Goal: Task Accomplishment & Management: Manage account settings

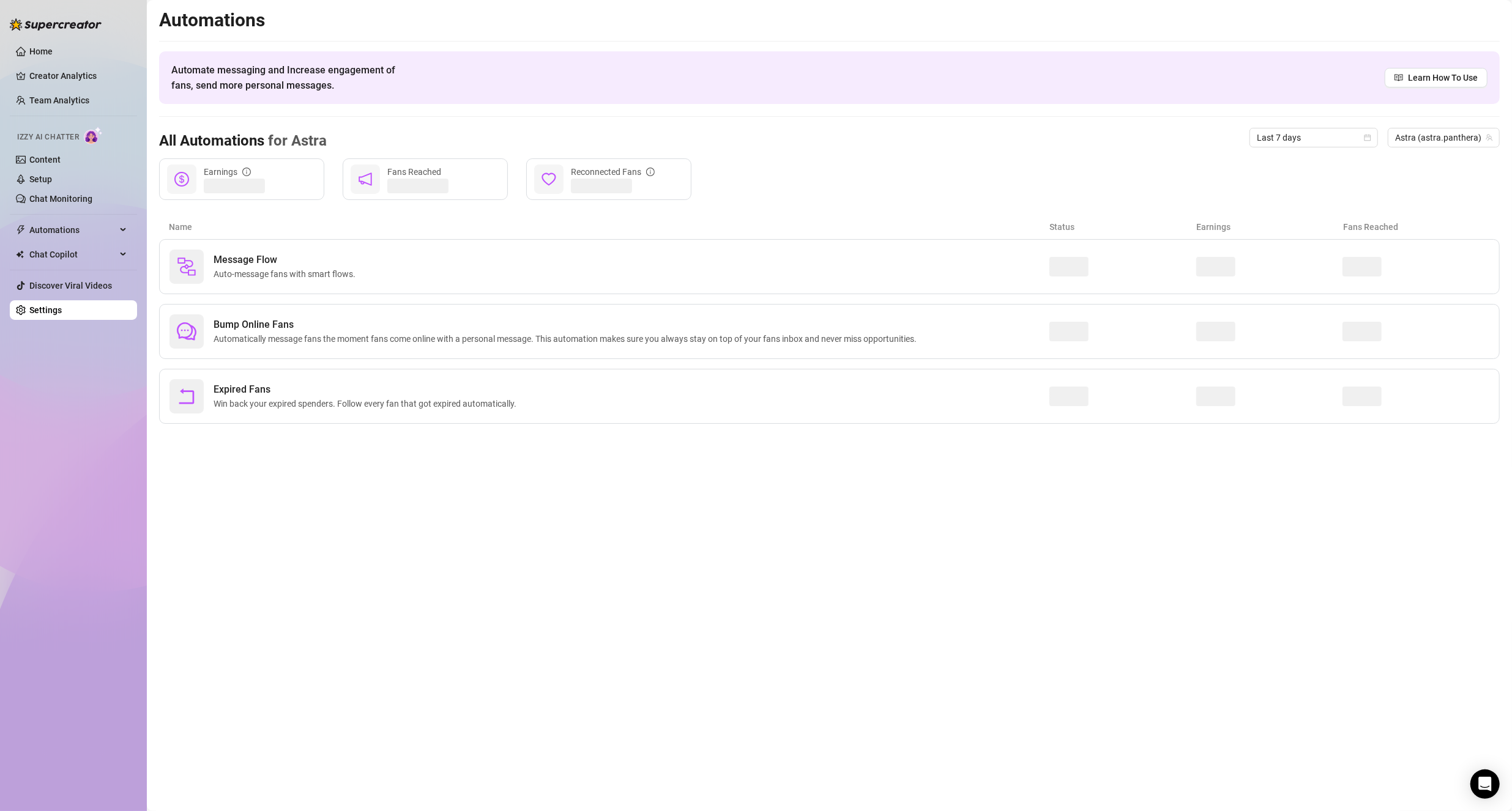
click at [45, 160] on link "Content" at bounding box center [45, 160] width 31 height 10
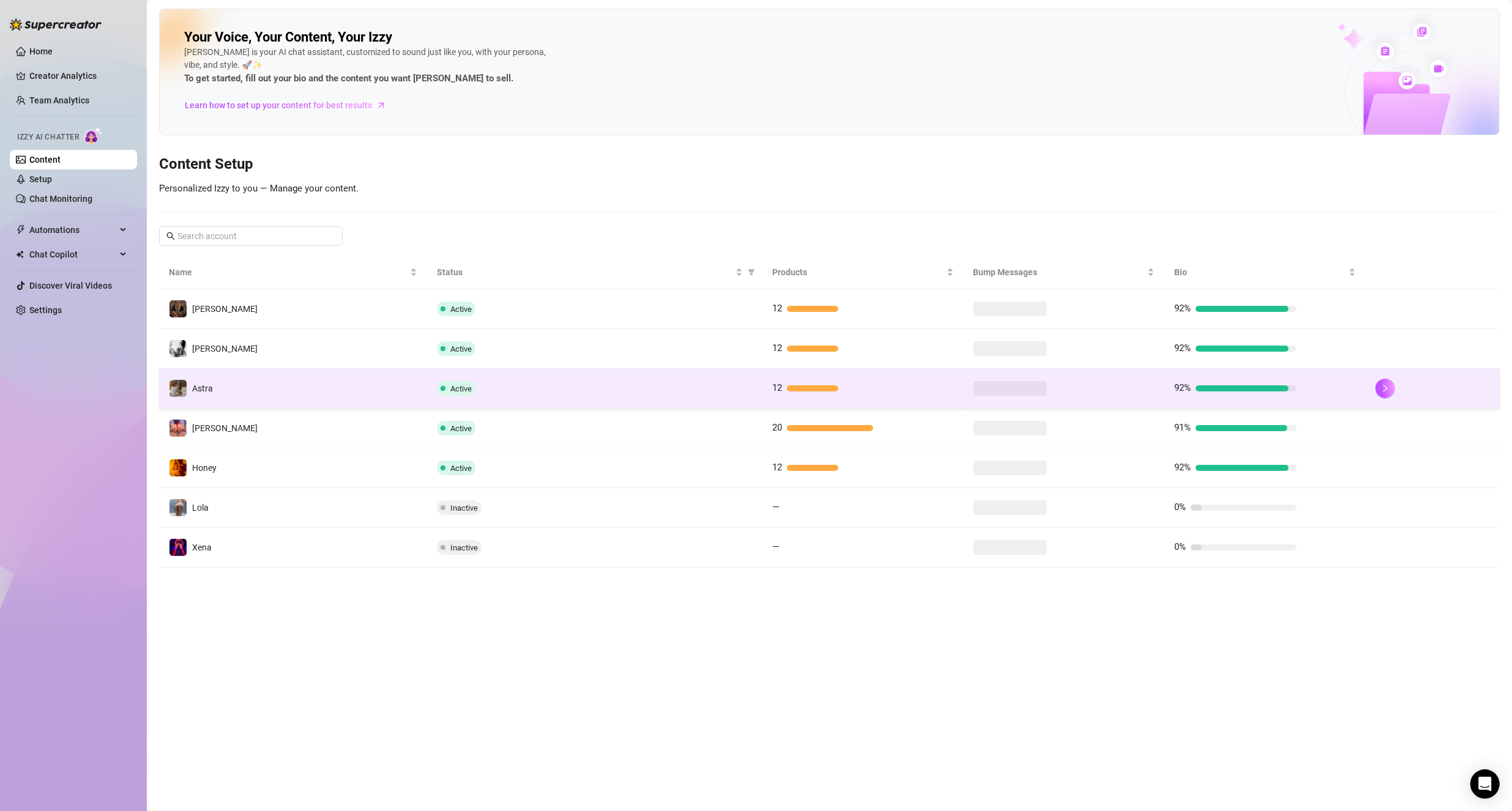
click at [305, 384] on td "Astra" at bounding box center [292, 389] width 268 height 40
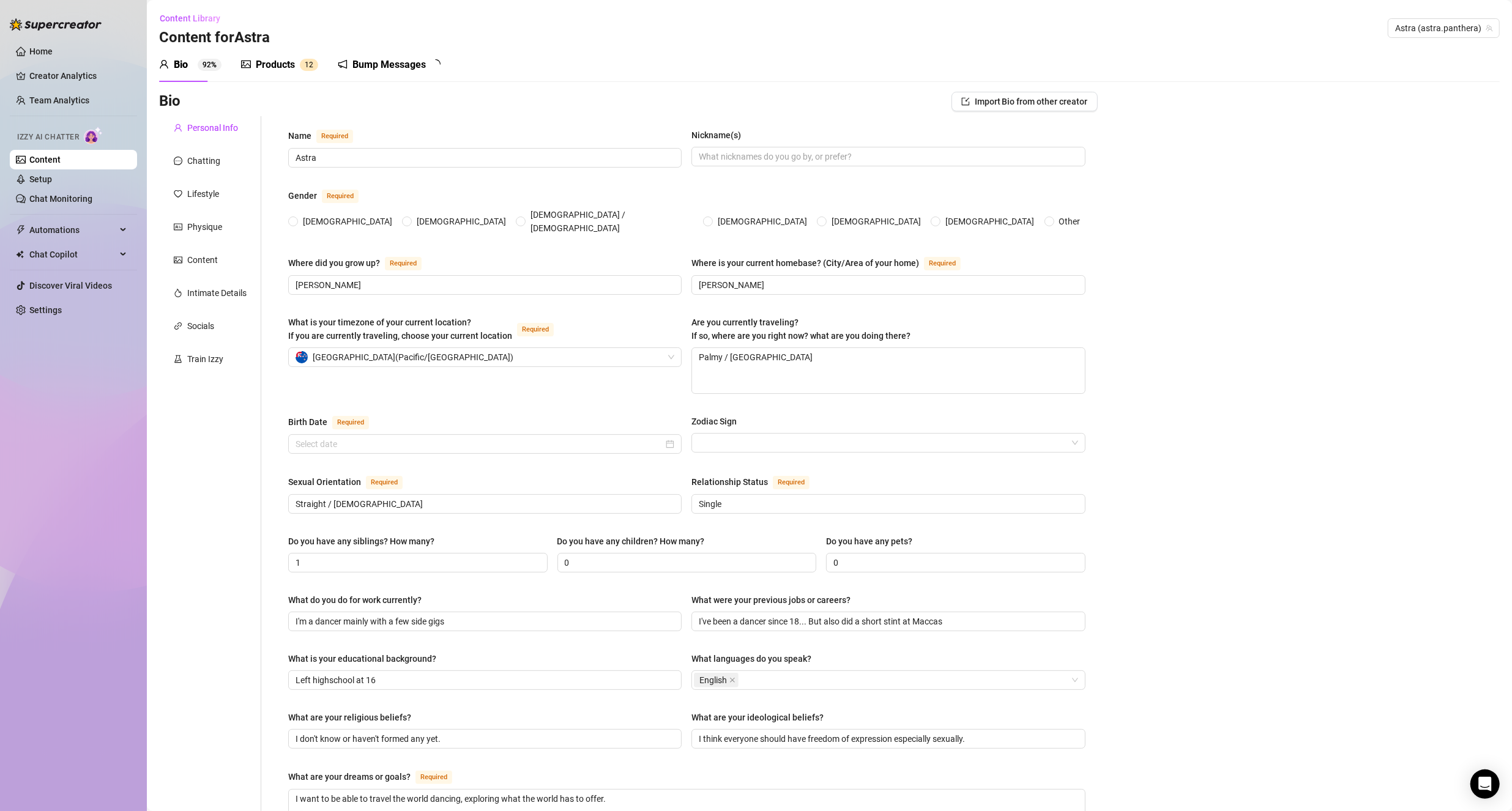
radio input "true"
type input "[DATE]"
drag, startPoint x: 851, startPoint y: 352, endPoint x: 687, endPoint y: 343, distance: 164.2
click at [687, 343] on div "What is your timezone of your current location? If you are currently traveling,…" at bounding box center [687, 360] width 797 height 89
type textarea "W"
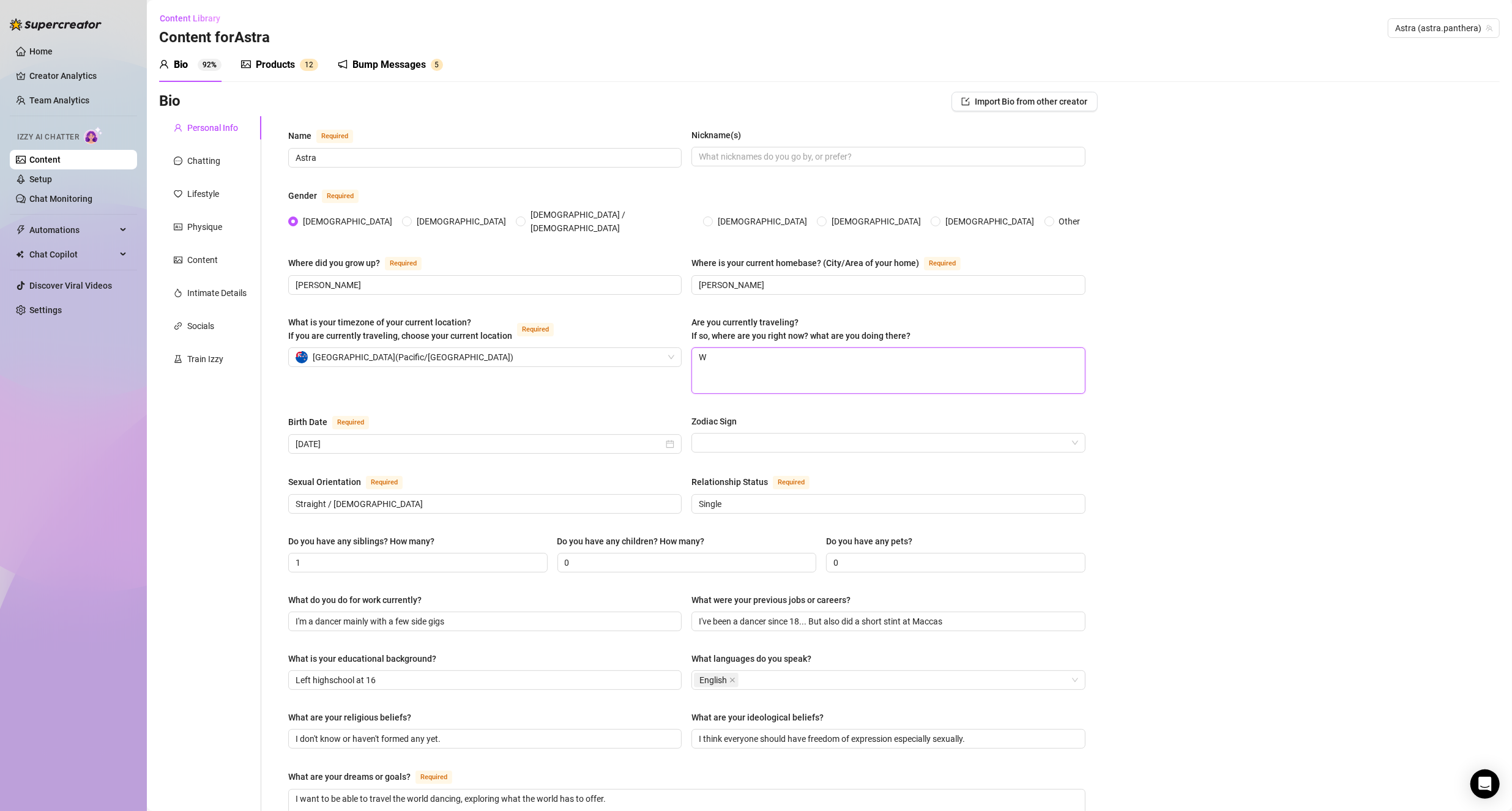
type textarea "We"
type textarea "Wel"
type textarea "Well"
type textarea "Welli"
type textarea "Wellin"
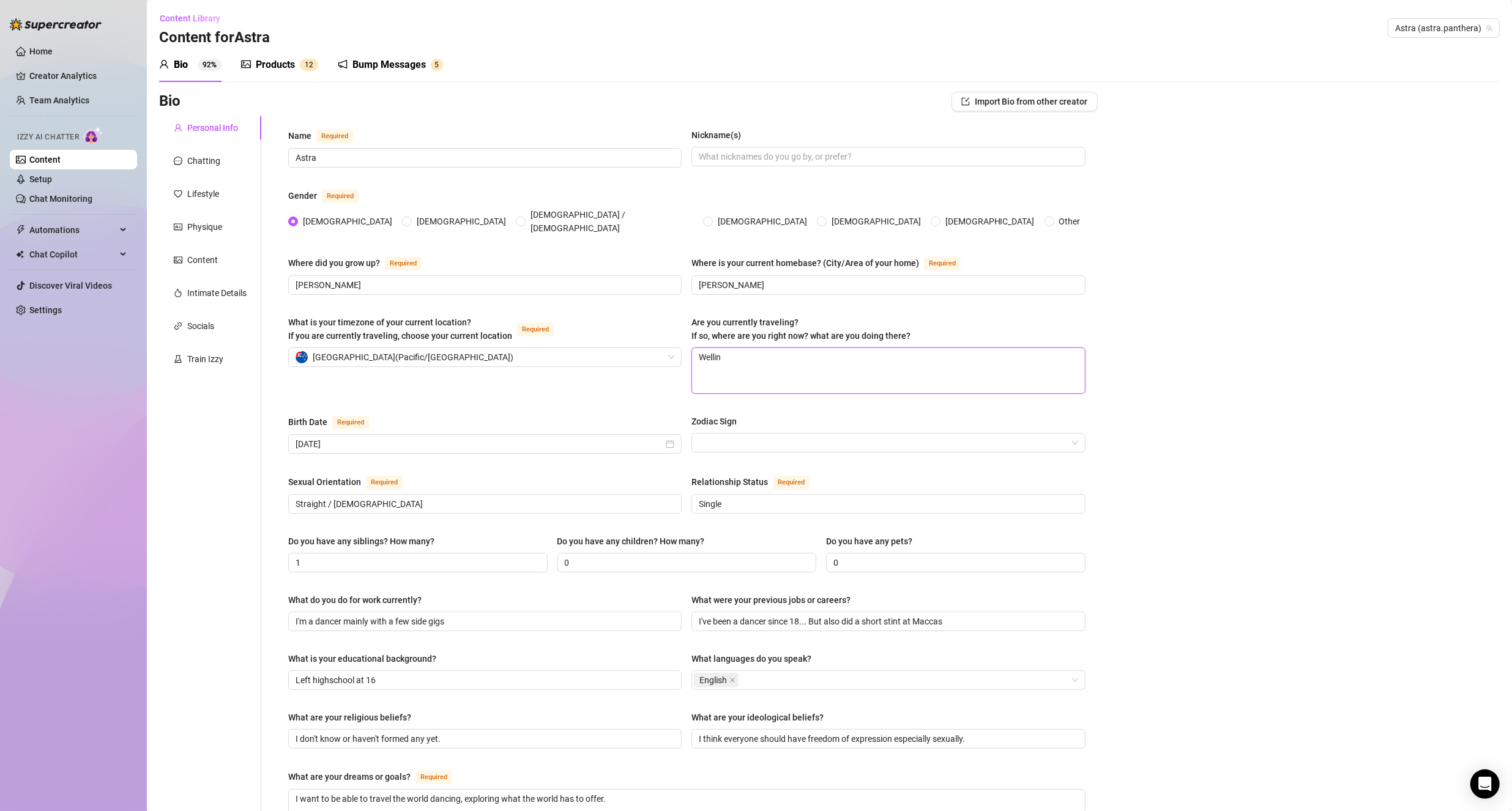
type textarea "Welling"
type textarea "Wellingt"
type textarea "Wellingto"
type textarea "[GEOGRAPHIC_DATA]"
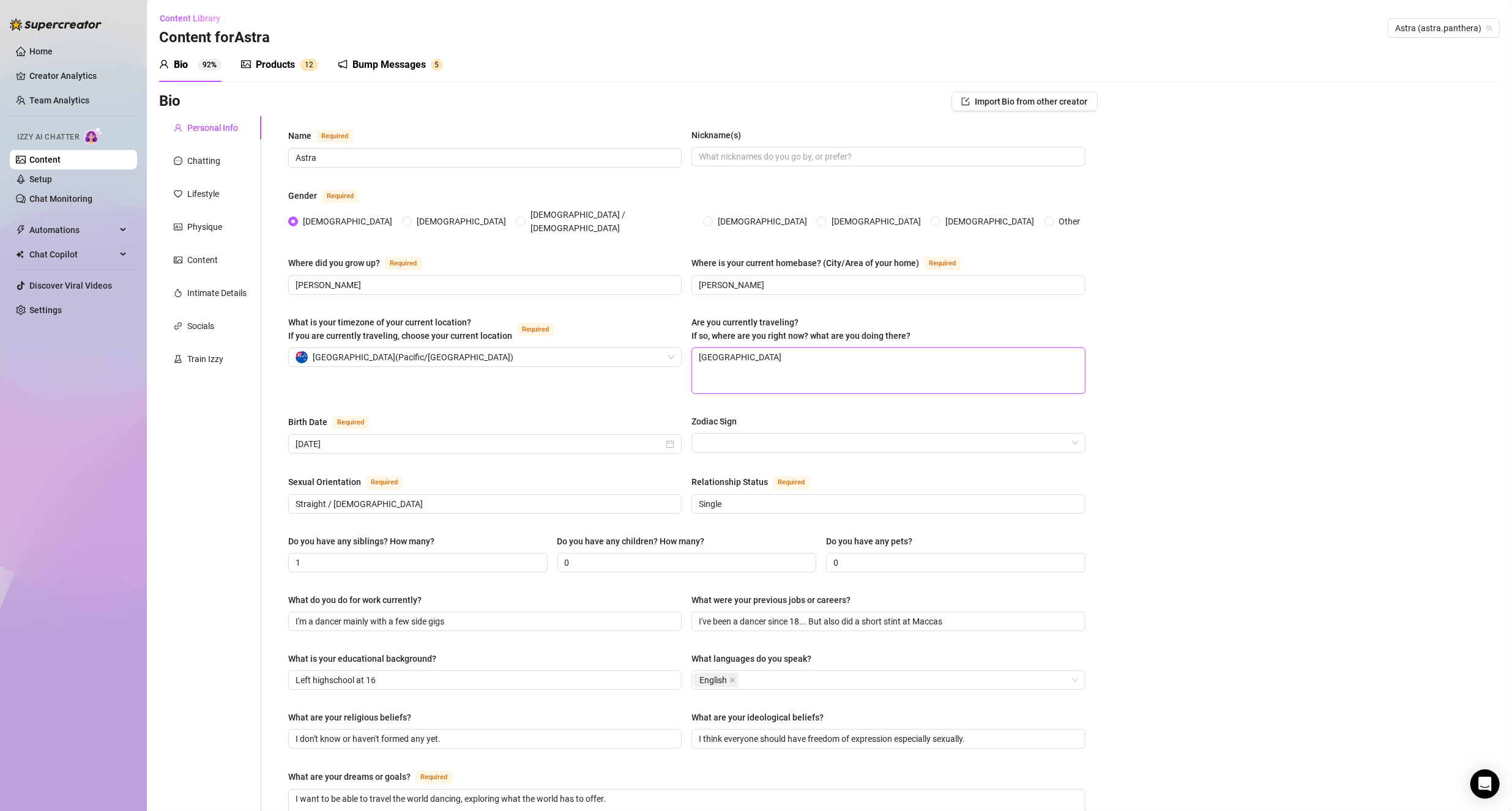
type textarea "Wellington d"
type textarea "Wellington di"
type textarea "Wellington dii"
type textarea "Wellington di"
type textarea "Wellington d"
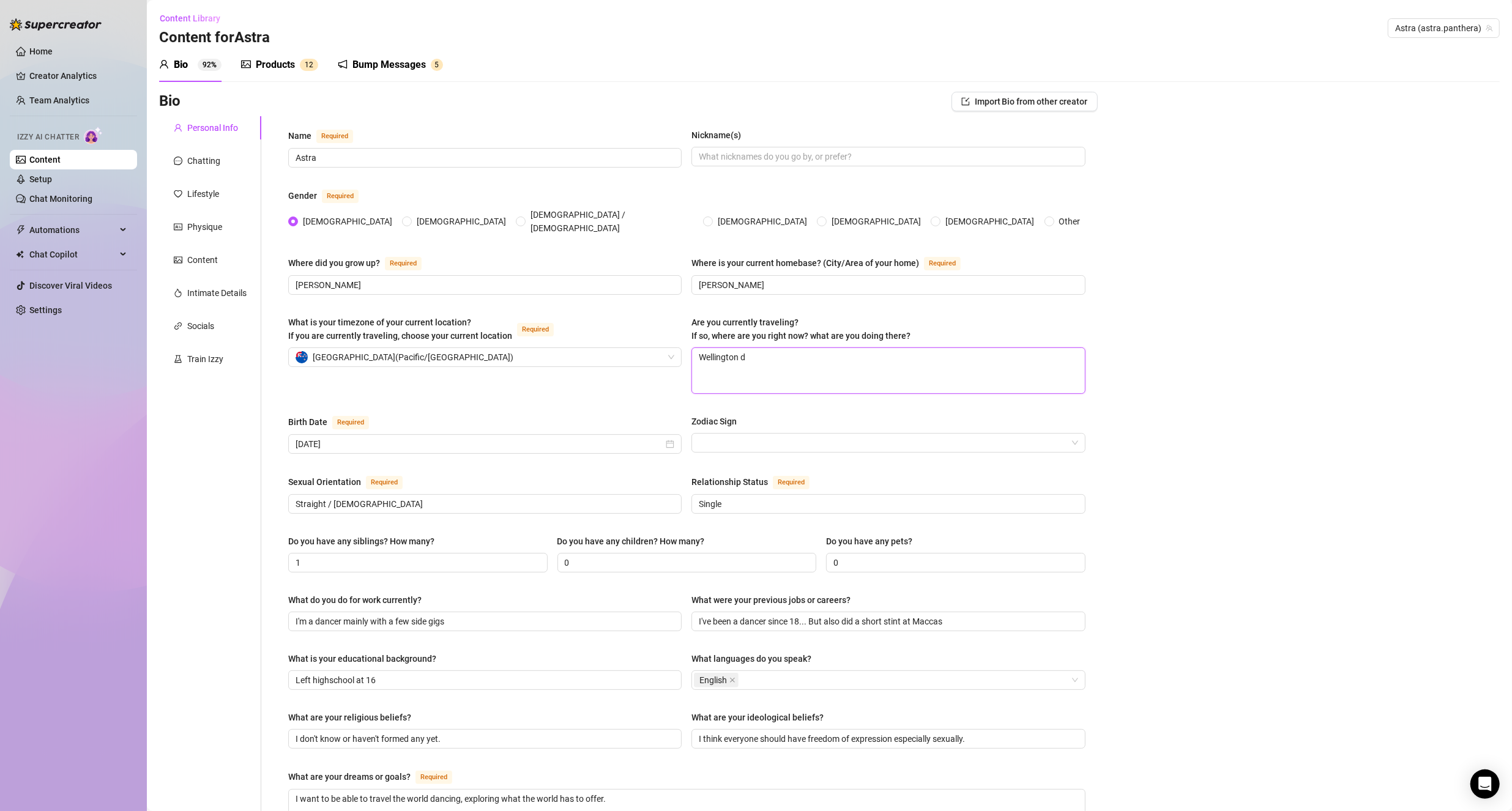
type textarea "Wellington do"
type textarea "Wellington doi"
type textarea "Wellington doin"
type textarea "Wellington doing"
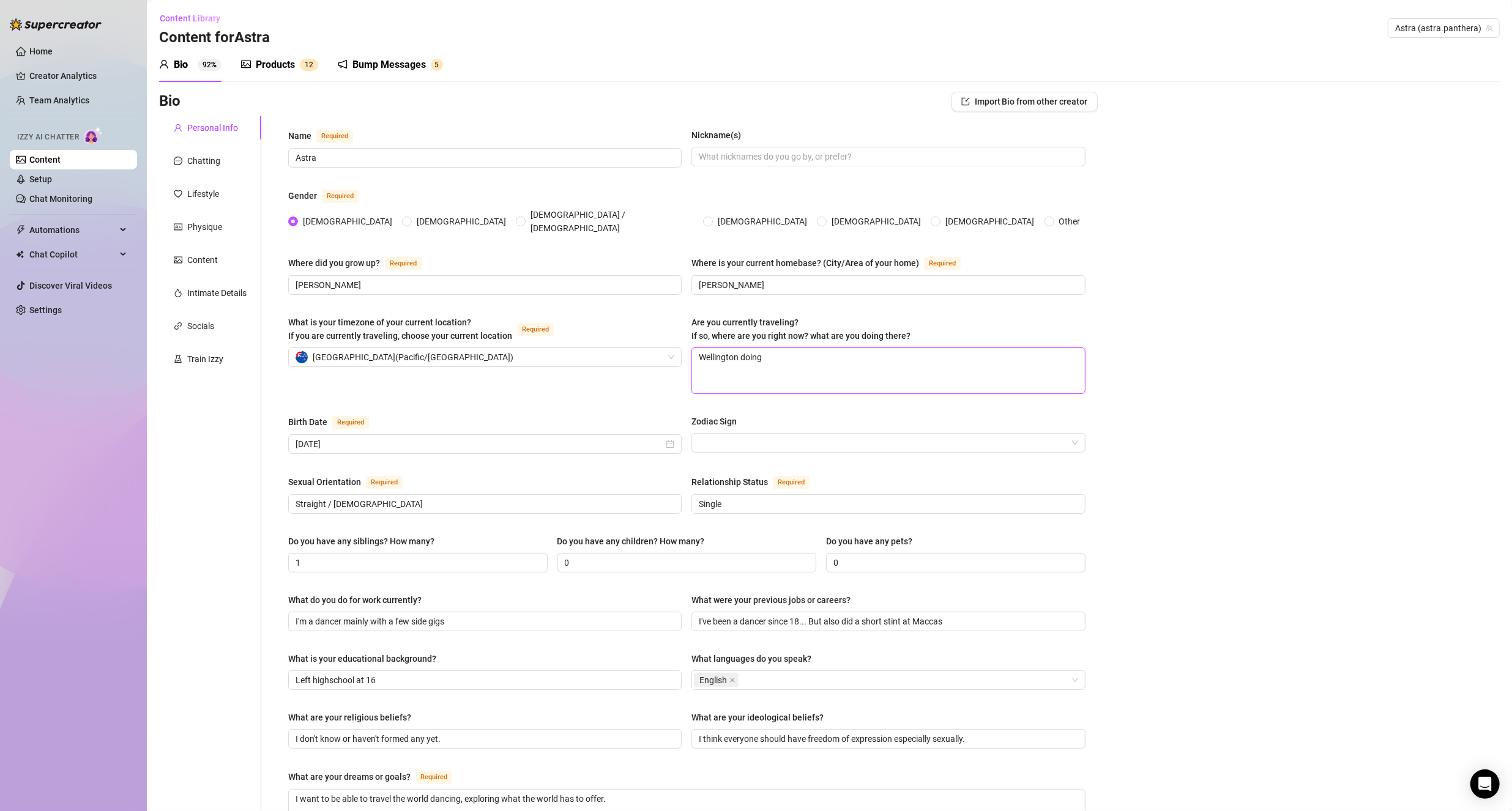
type textarea "Wellington doing b"
type textarea "Wellington doing"
type textarea "Wellington doing c"
type textarea "Wellington doing cl"
type textarea "[PERSON_NAME] doing clu"
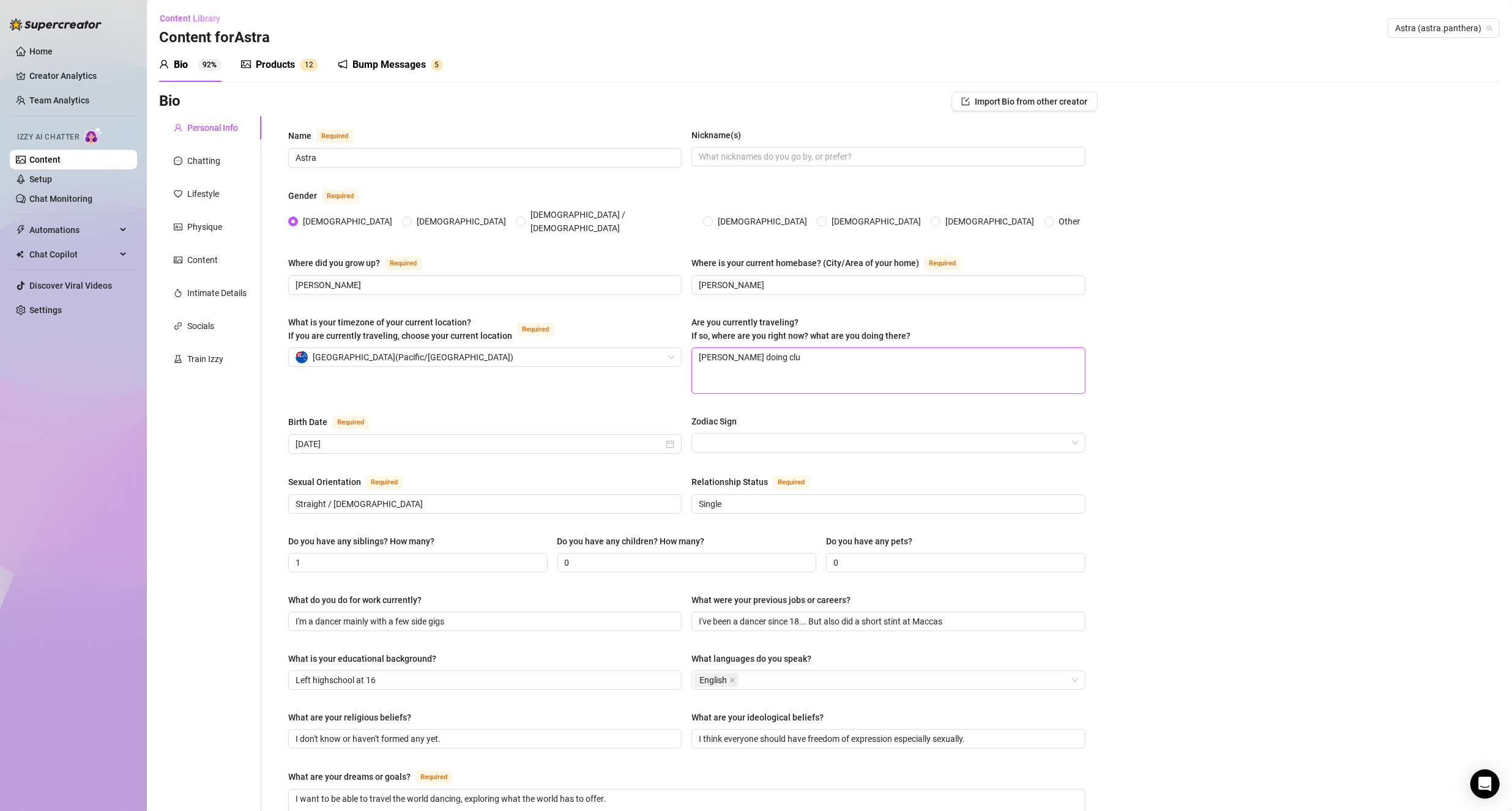
type textarea "Wellington doing club"
type textarea "Wellington doing club w"
type textarea "Wellington doing club wo"
type textarea "Wellington doing club wor"
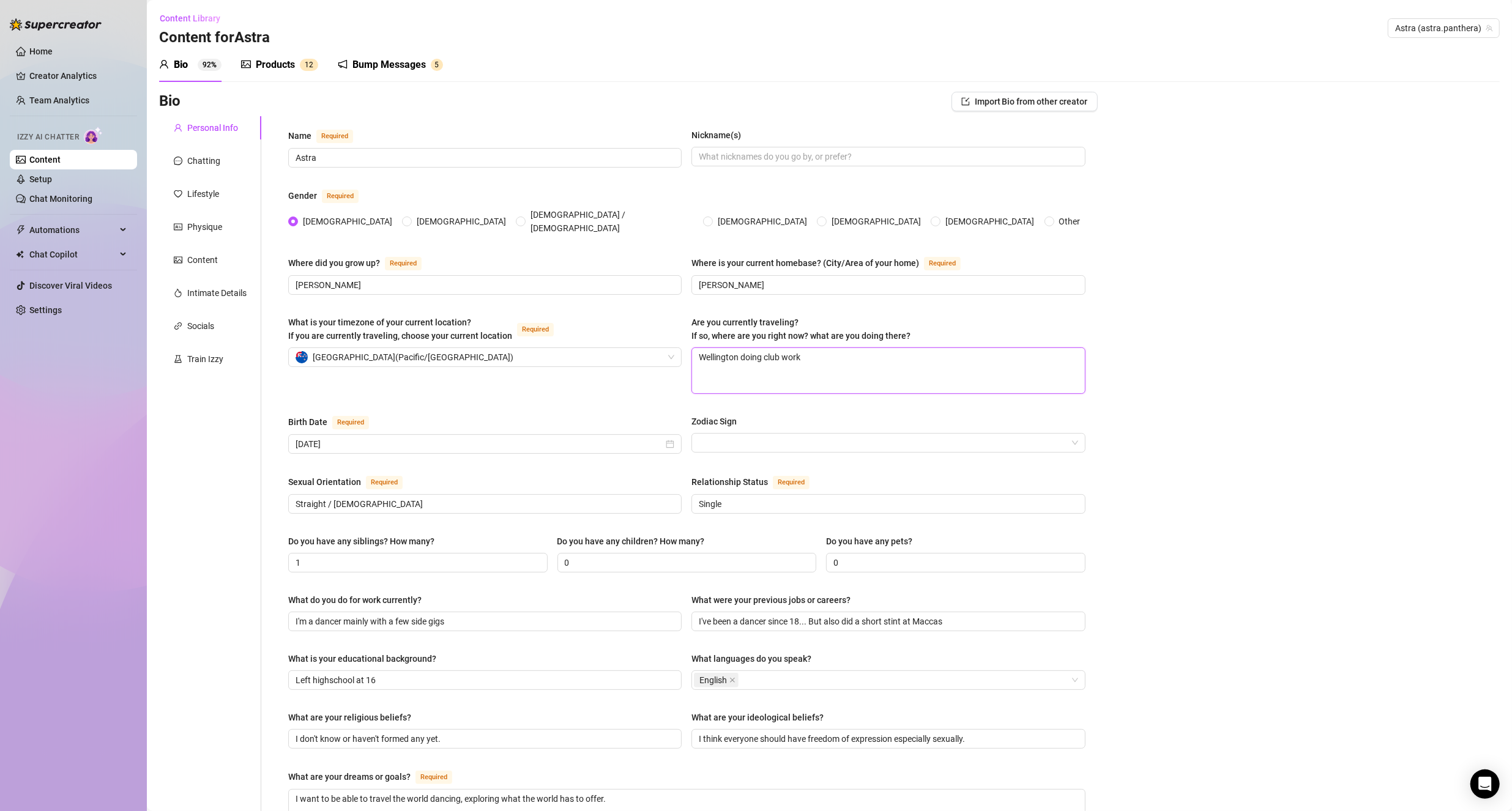
scroll to position [398, 0]
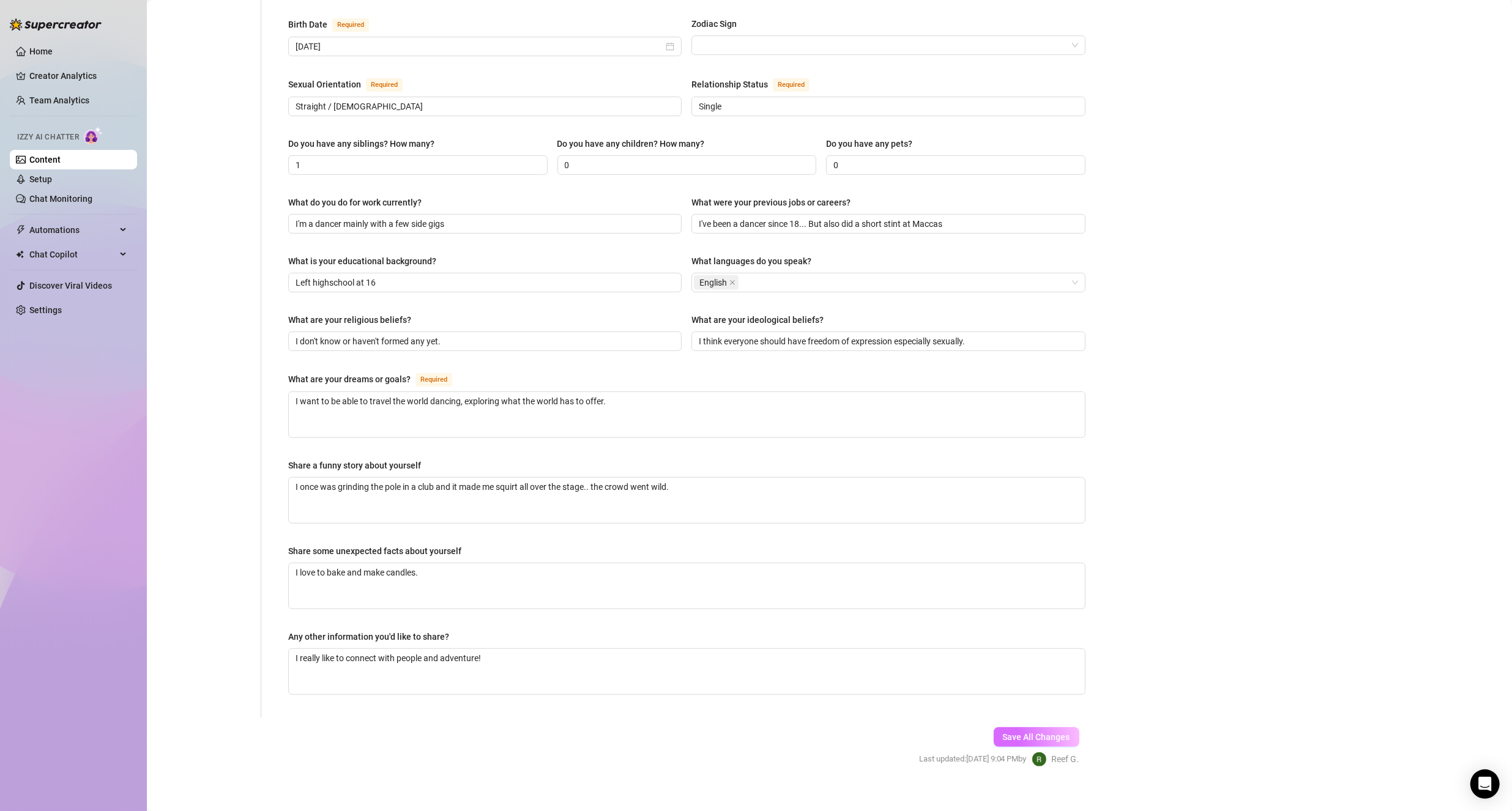
type textarea "Wellington doing club work"
click at [1019, 732] on span "Save All Changes" at bounding box center [1036, 737] width 68 height 10
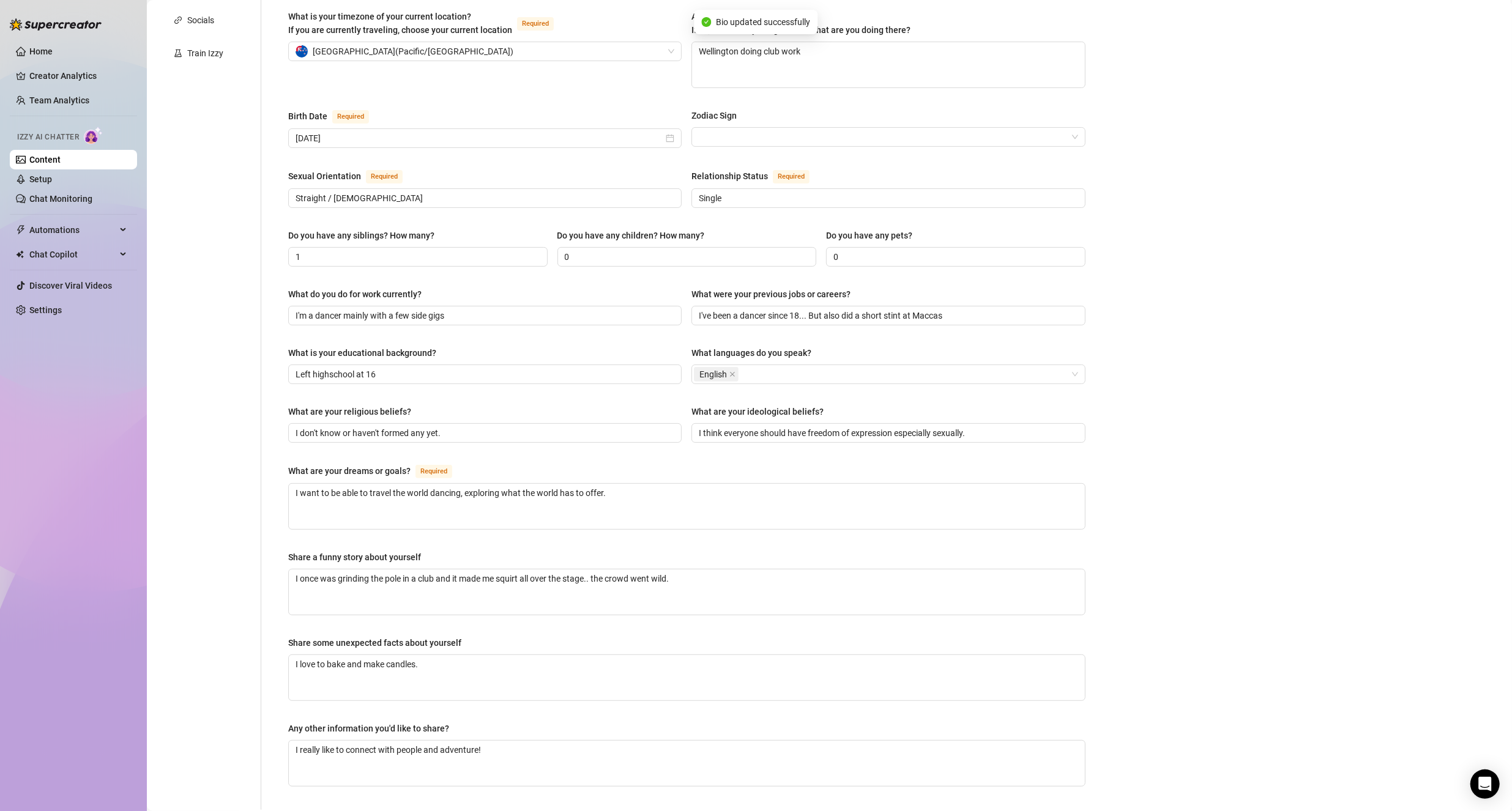
scroll to position [0, 0]
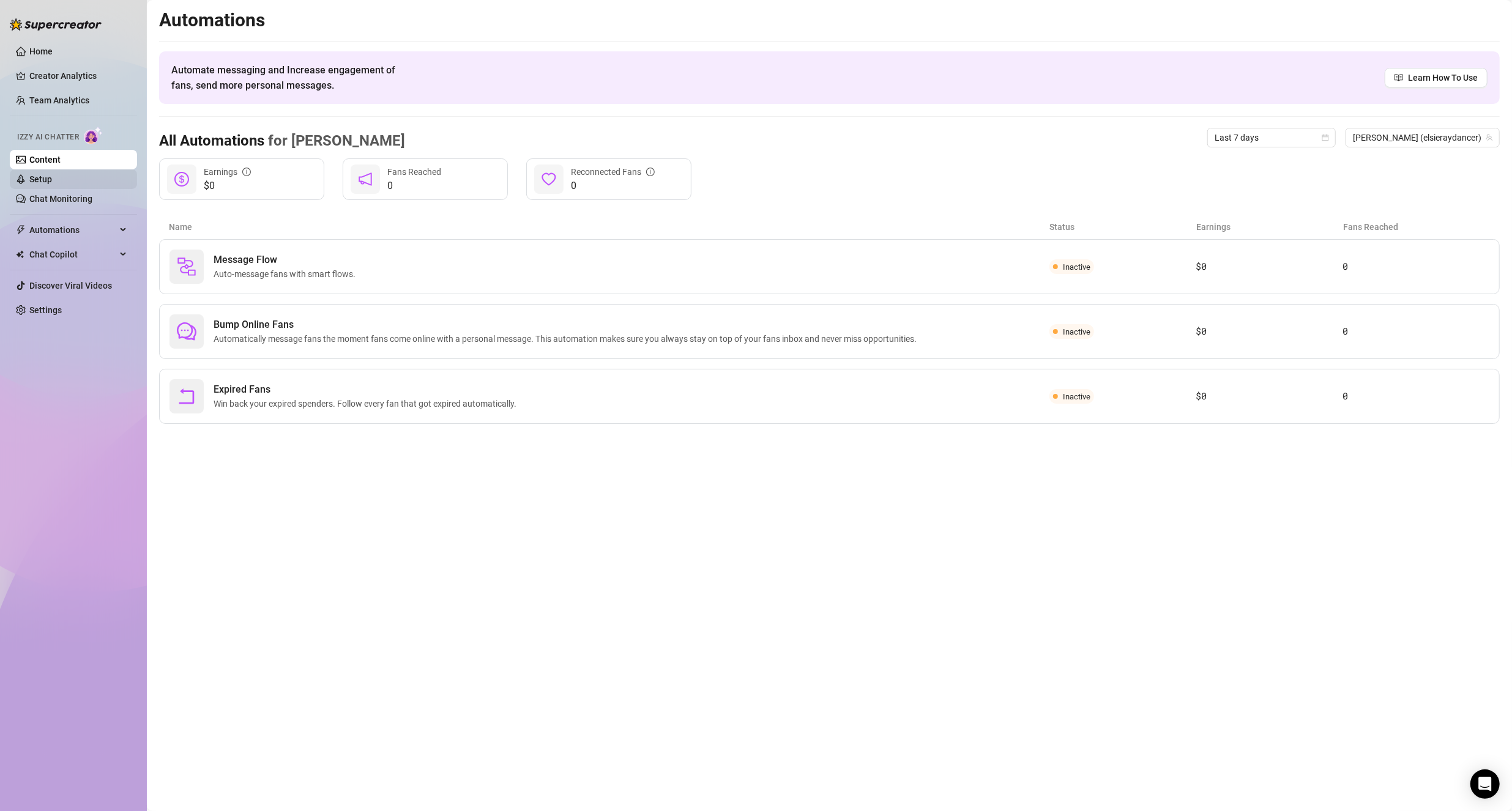
click at [52, 184] on link "Setup" at bounding box center [41, 179] width 22 height 10
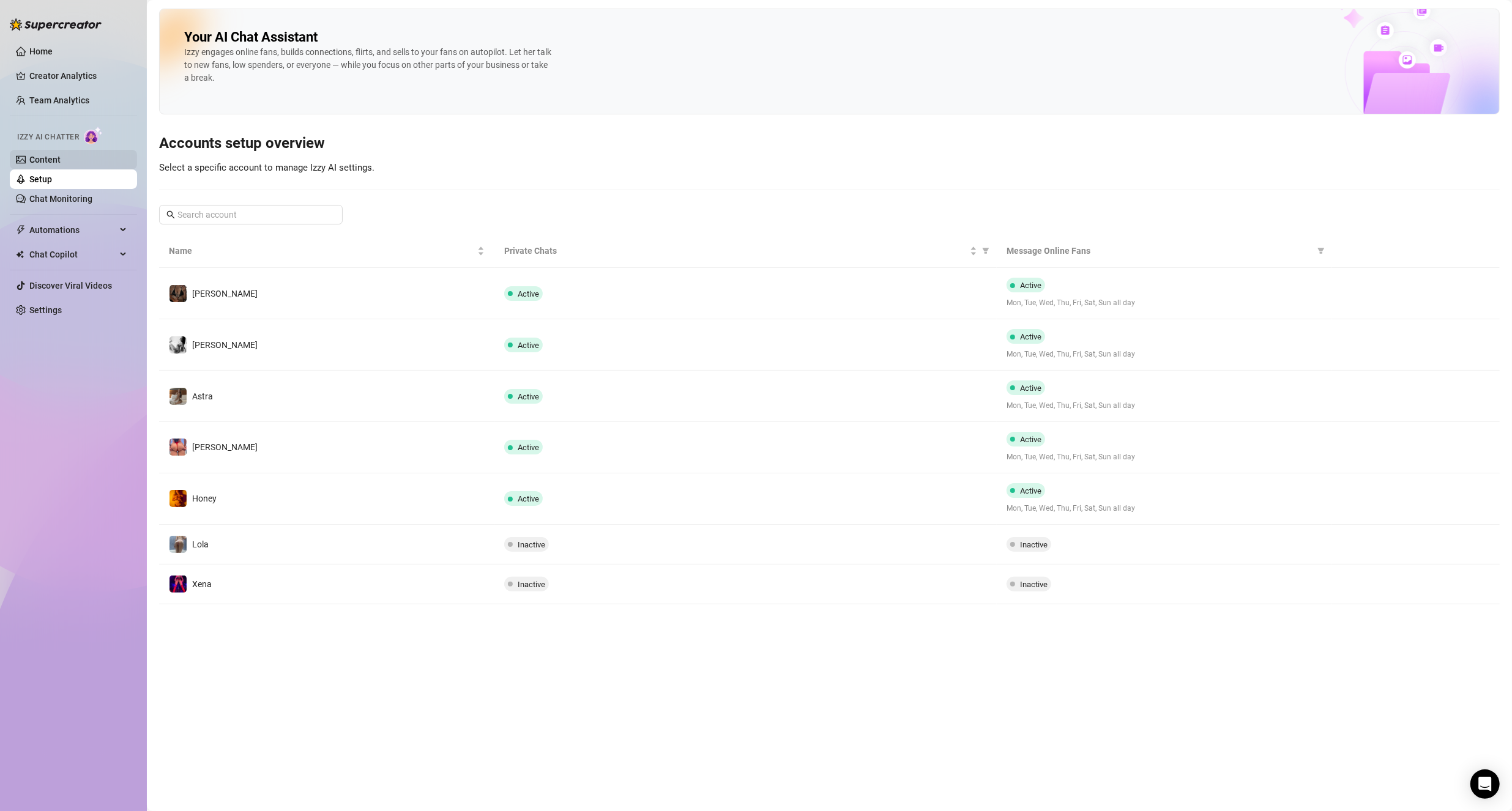
click at [61, 159] on link "Content" at bounding box center [45, 160] width 31 height 10
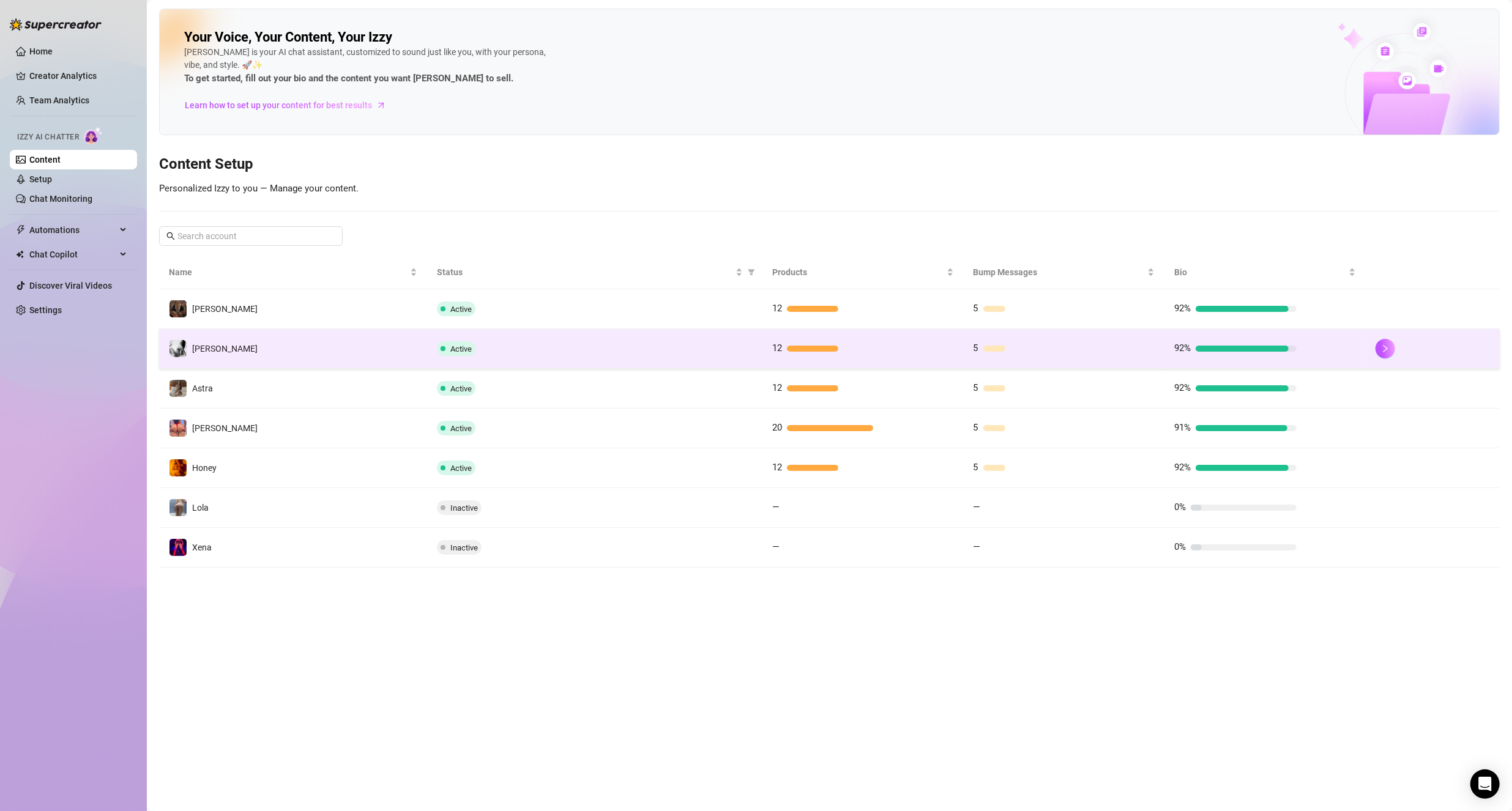
click at [269, 345] on td "[PERSON_NAME]" at bounding box center [292, 349] width 268 height 40
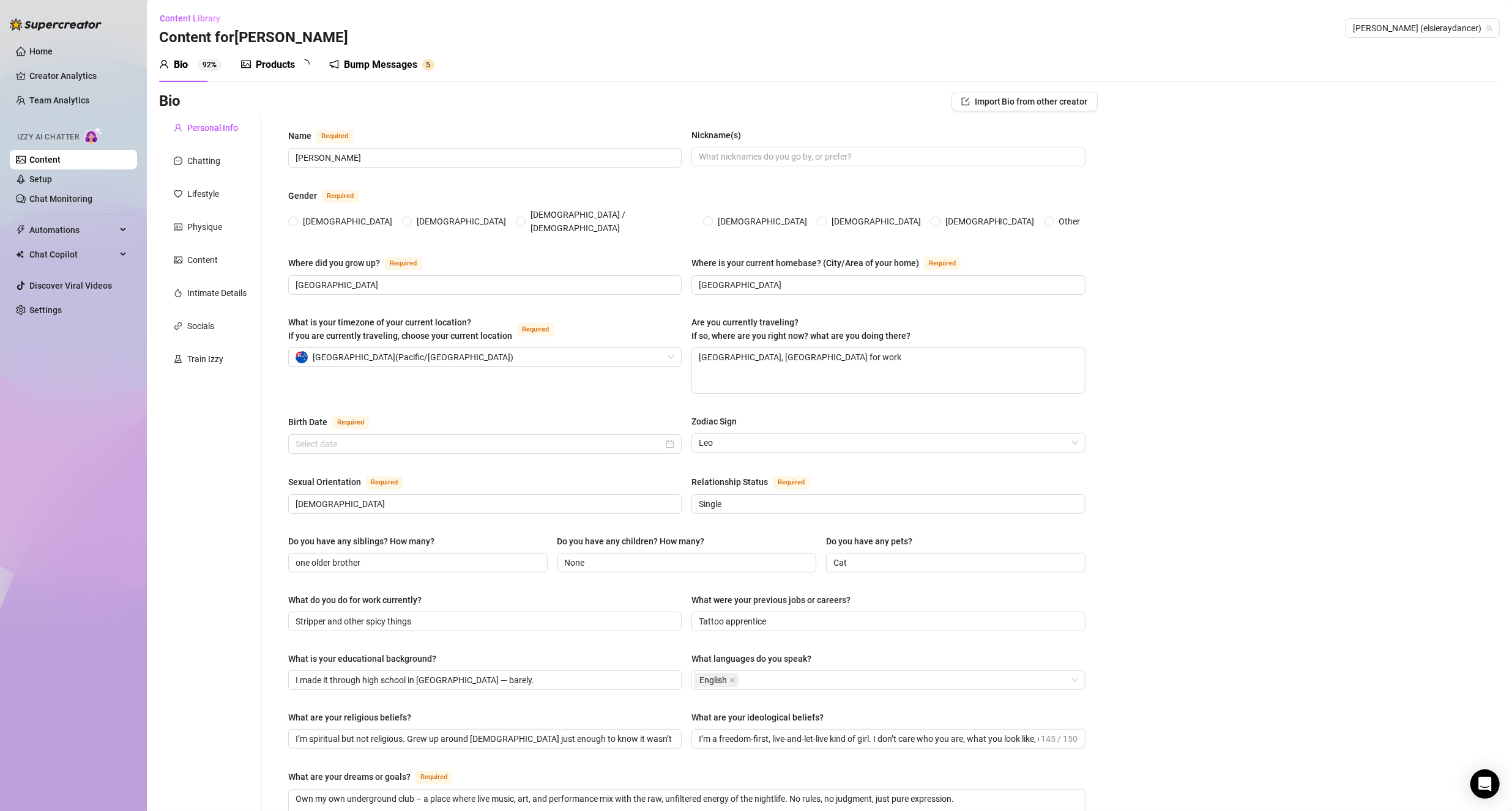
radio input "true"
type input "[DATE]"
click at [801, 357] on textarea "[GEOGRAPHIC_DATA], [GEOGRAPHIC_DATA] for work" at bounding box center [888, 370] width 392 height 45
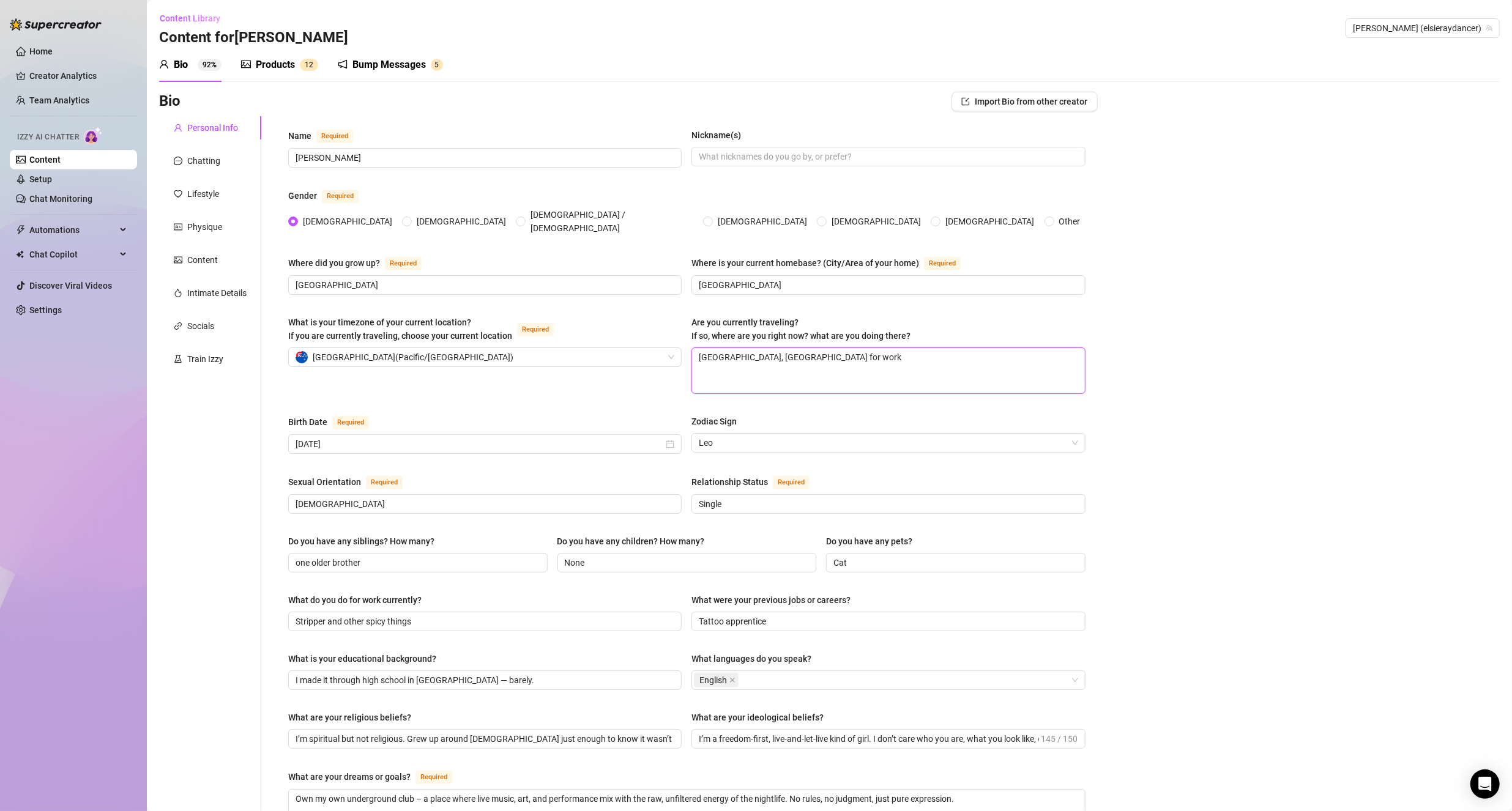
type textarea "T"
type textarea "Ta"
type textarea "Tau"
type textarea "Taup"
type textarea "Taupo"
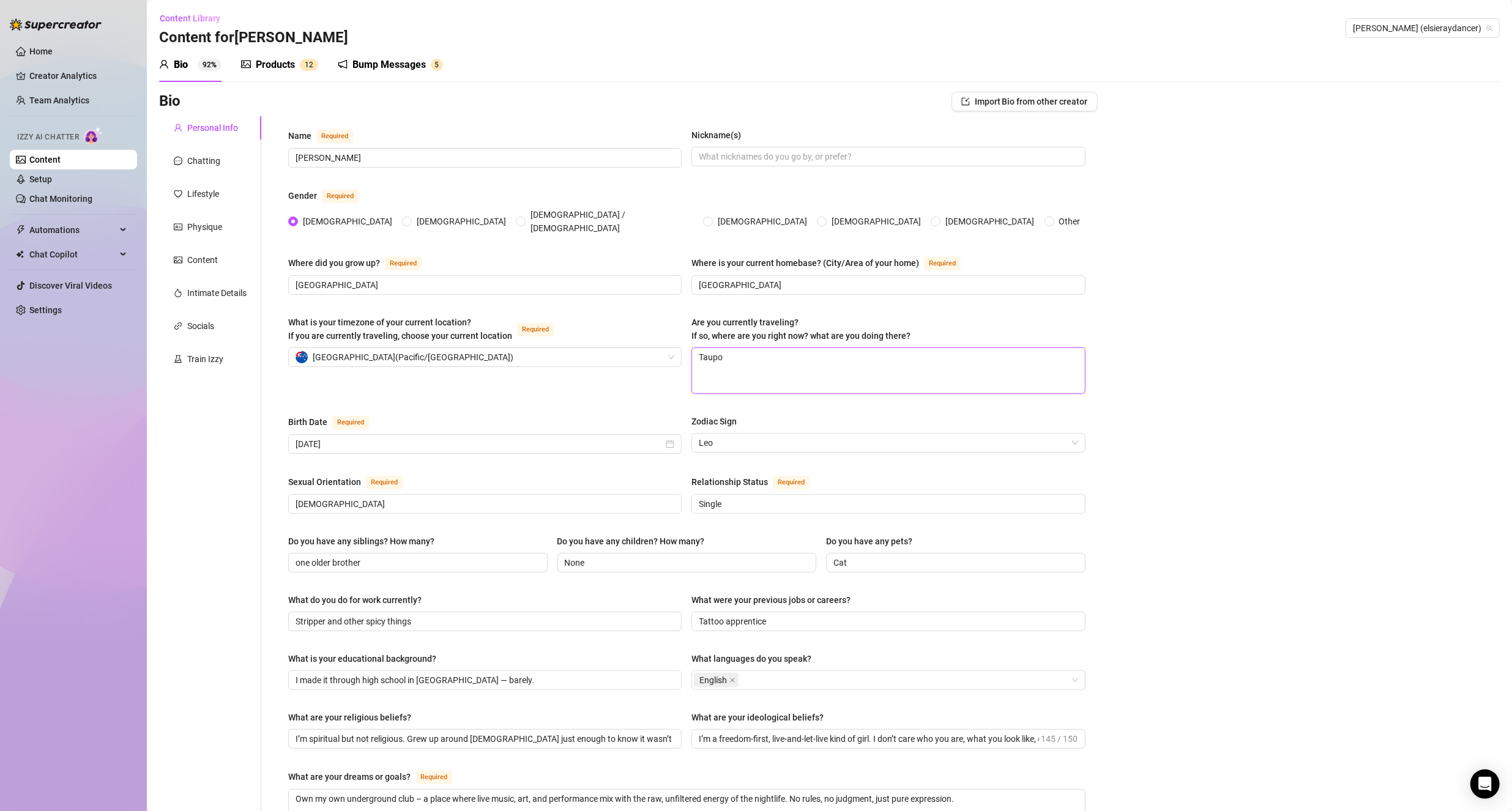
type textarea "Taupo"
type textarea "Taupo f"
type textarea "Taupo fo"
type textarea "Taupo for"
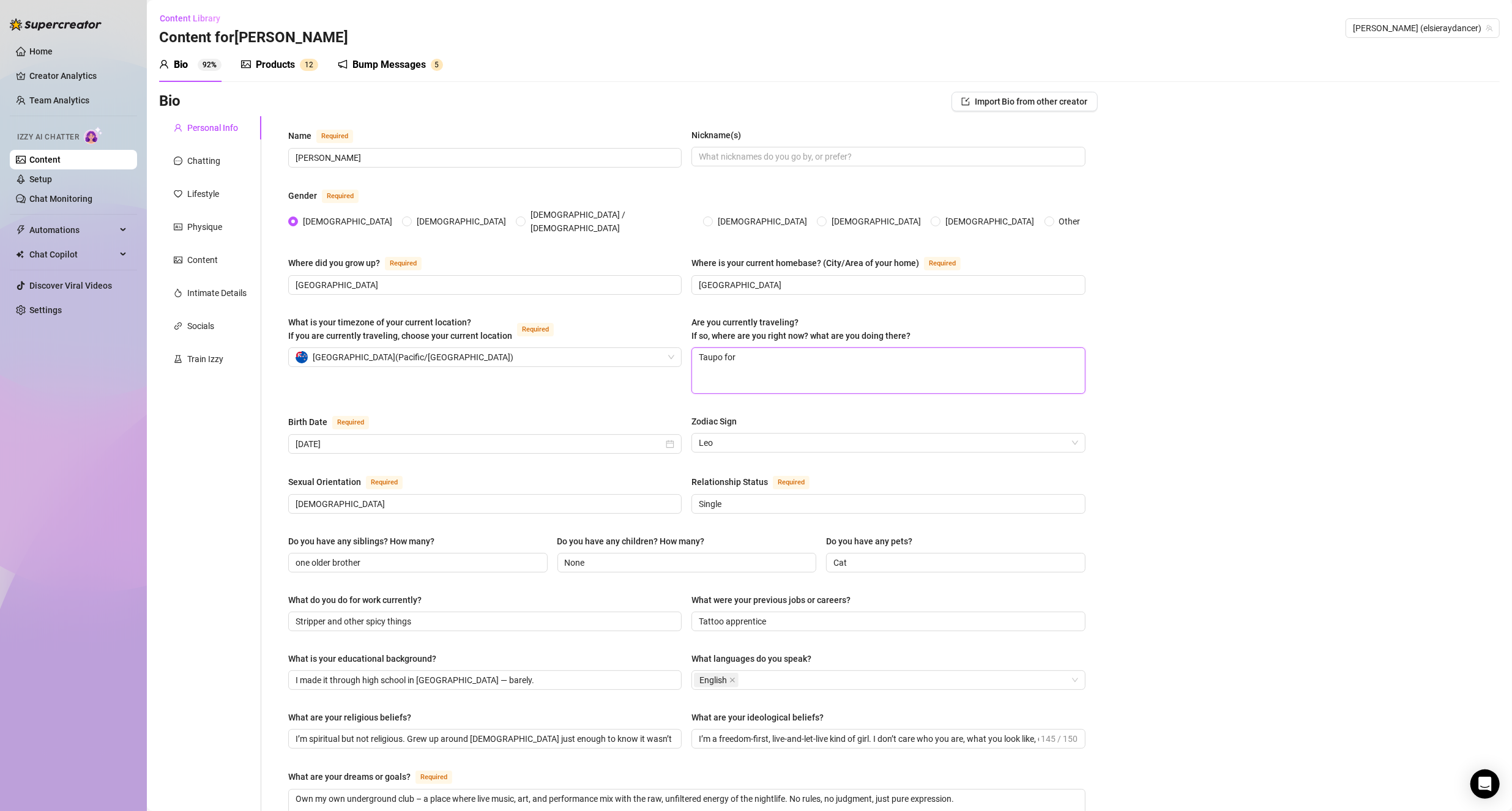
type textarea "Taupo for w"
type textarea "Taupo for wo"
type textarea "Taupo for wor"
type textarea "Taupo for work"
type textarea "Taupo for work i"
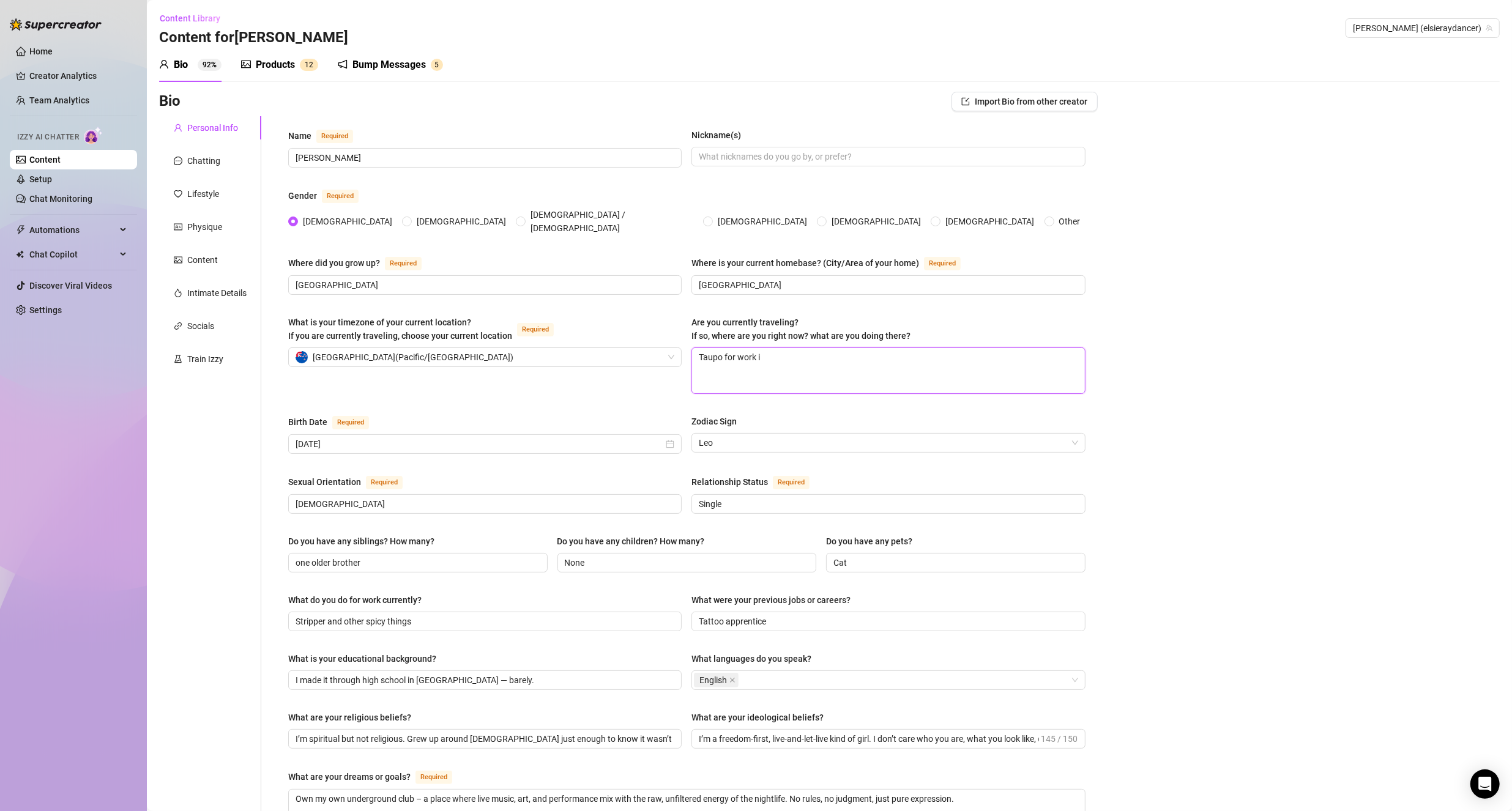
type textarea "Taupo for work in"
type textarea "Taupo for work in t"
type textarea "Taupo for work in the"
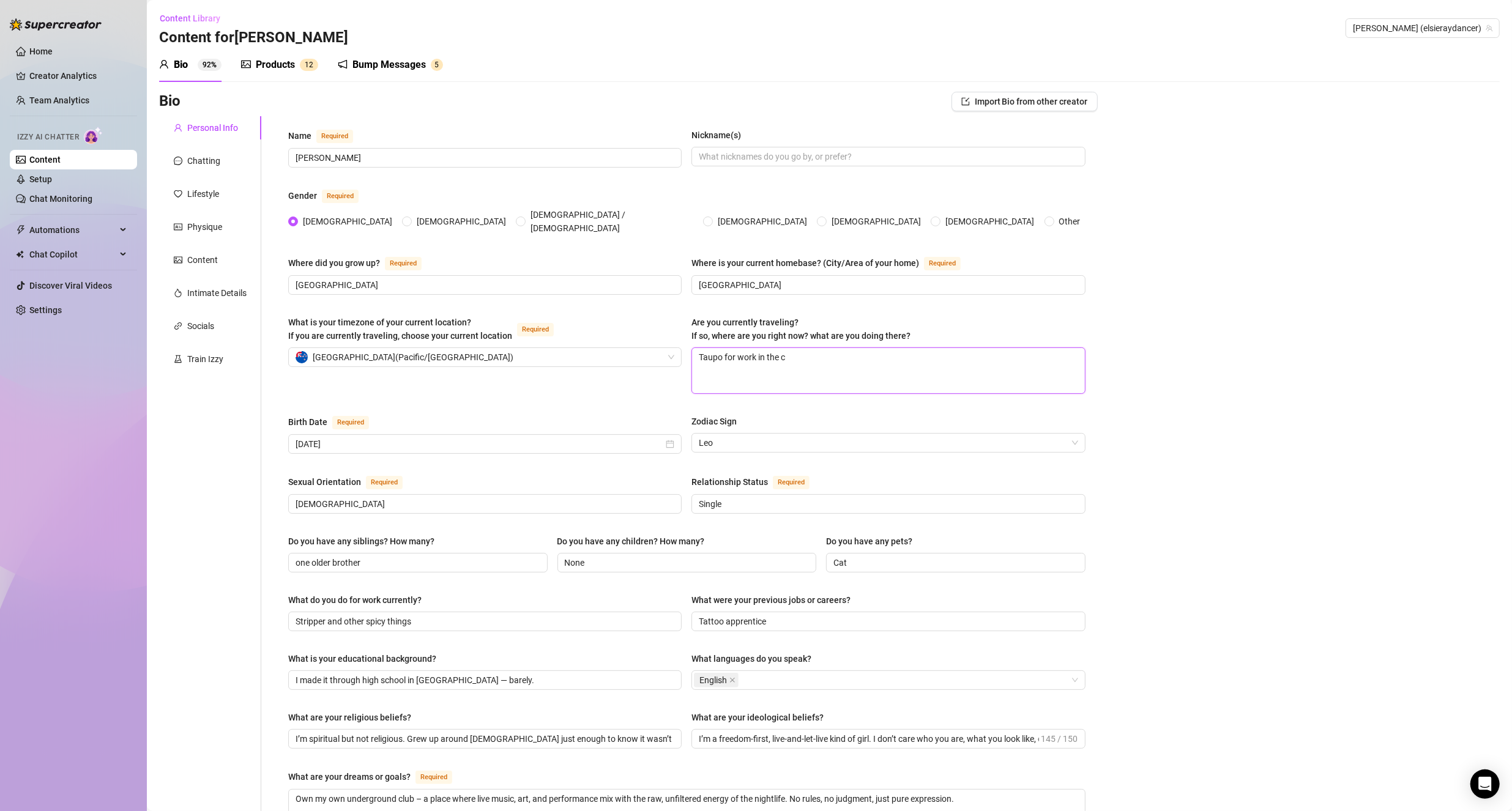
type textarea "Taupo for work in the cl"
type textarea "Taupo for work in the club"
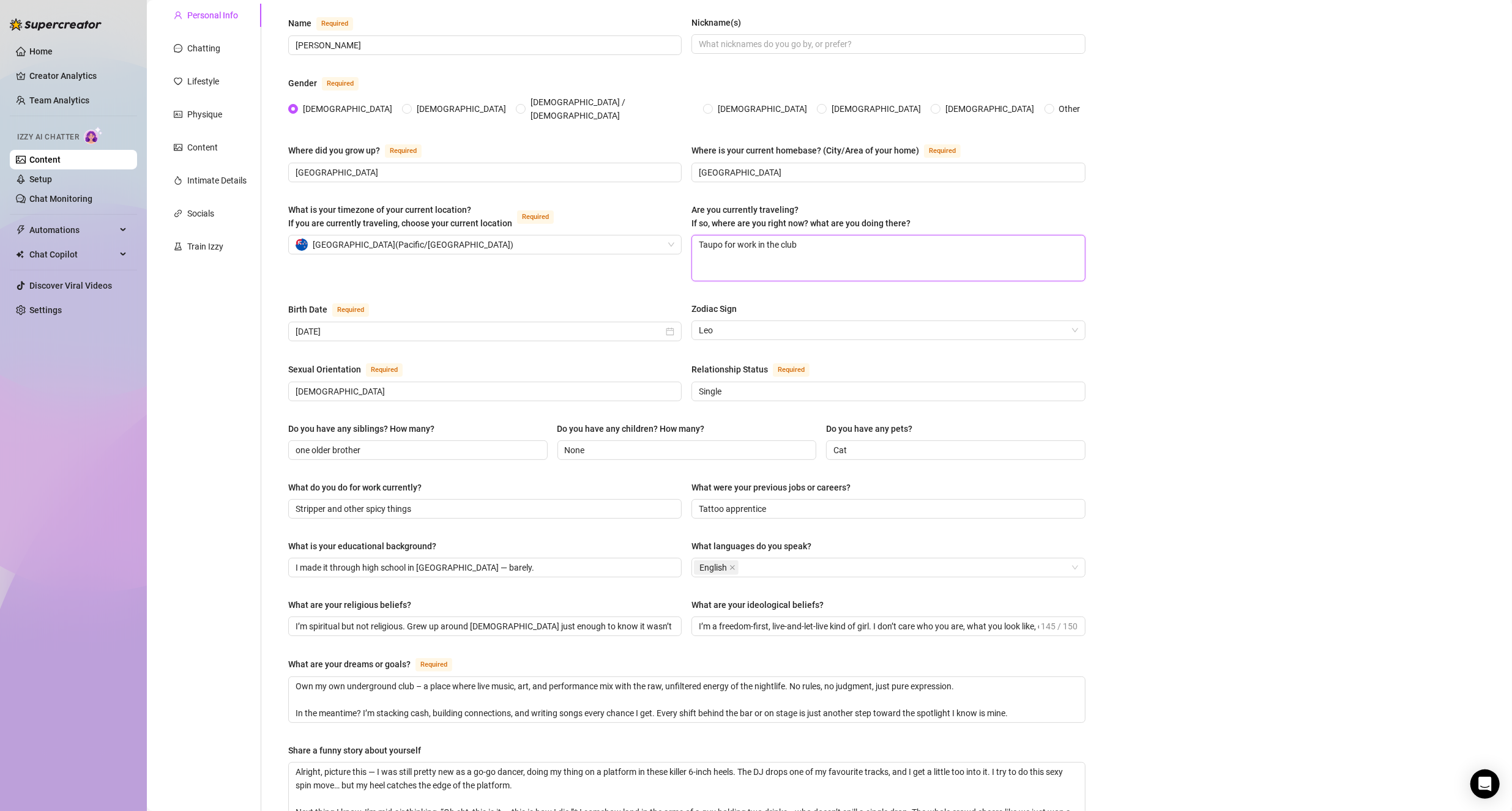
scroll to position [559, 0]
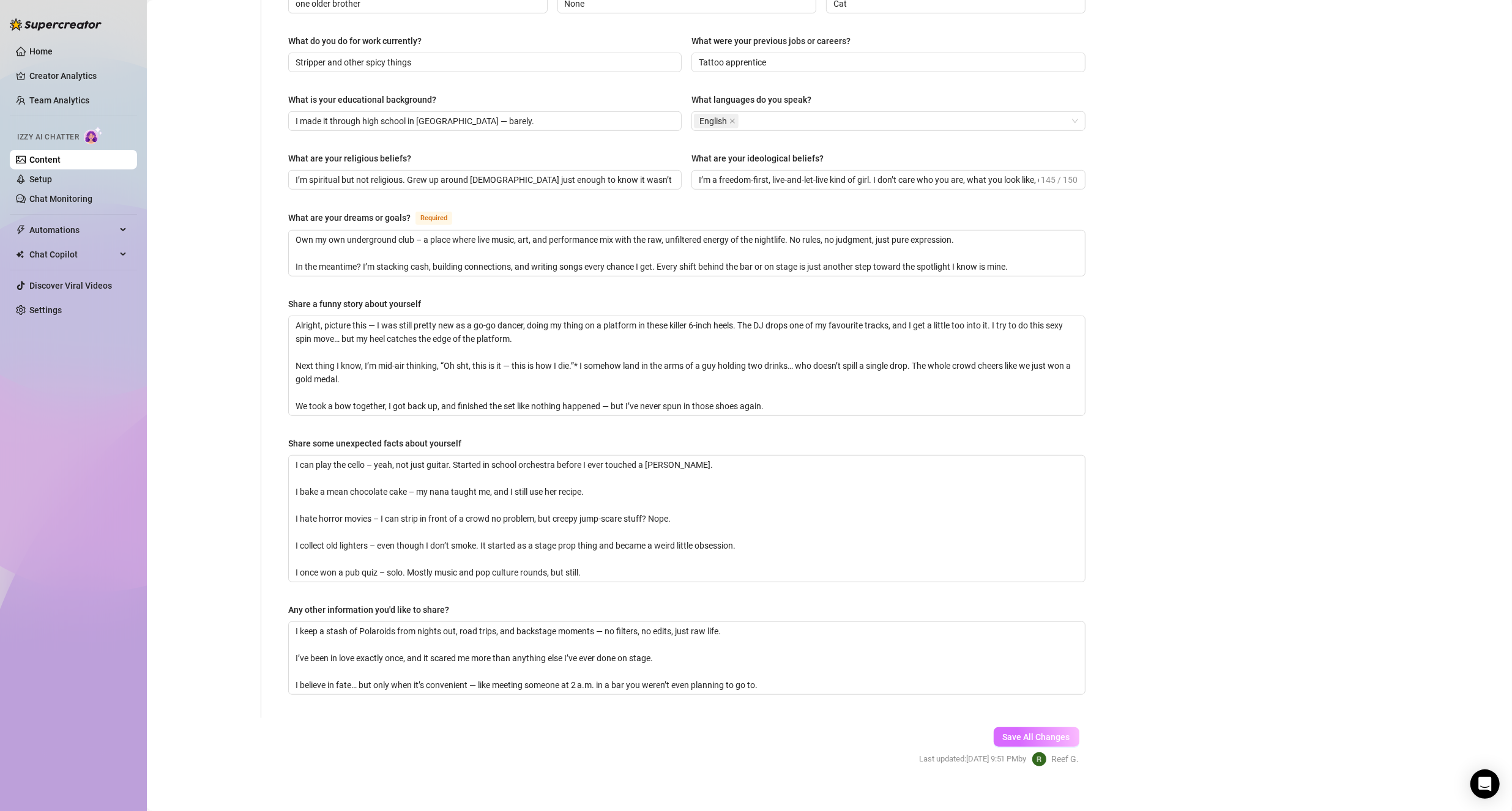
type textarea "Taupo for work in the club"
click at [1039, 732] on span "Save All Changes" at bounding box center [1036, 737] width 68 height 10
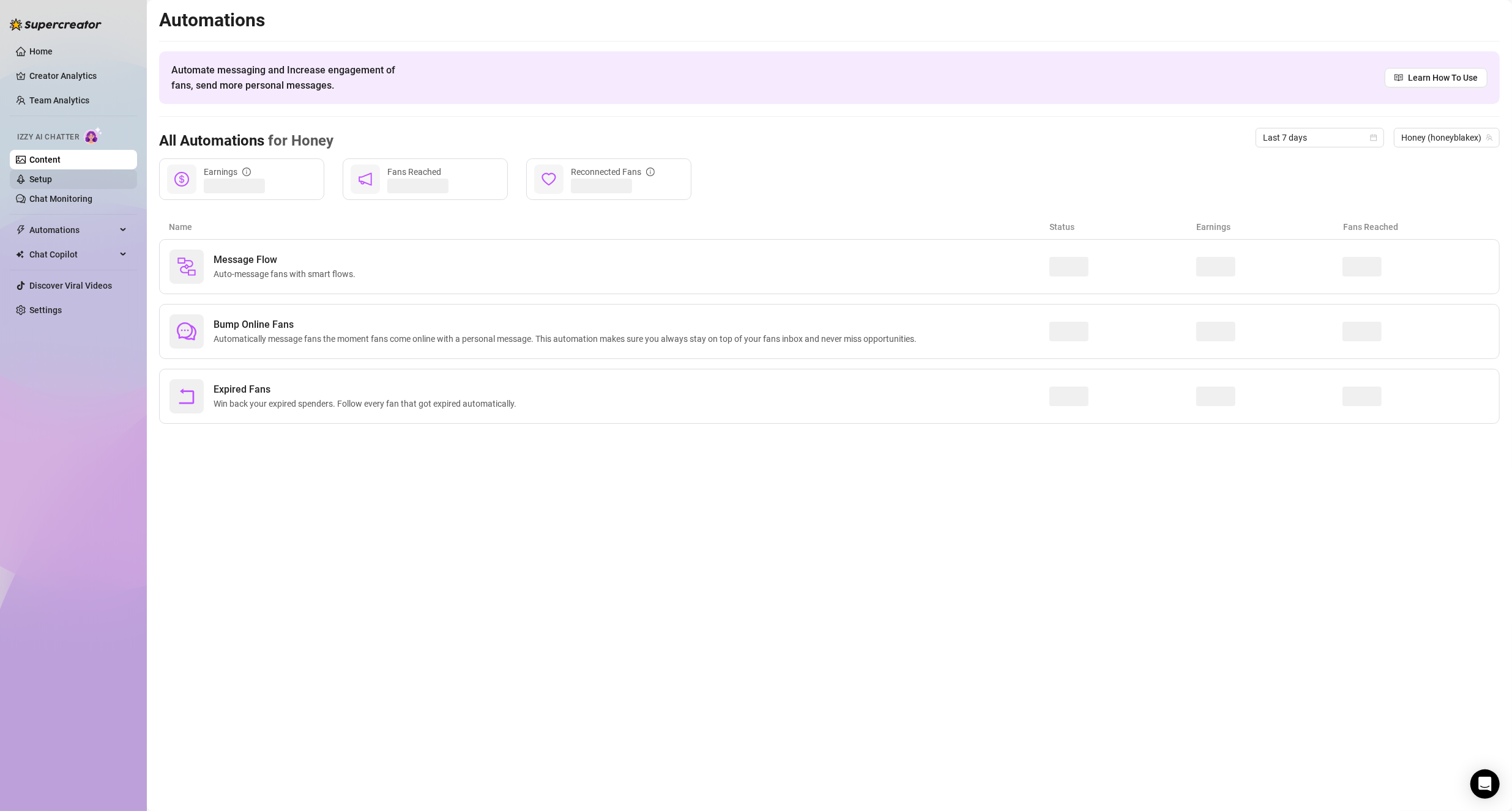
click at [52, 177] on link "Setup" at bounding box center [41, 179] width 22 height 10
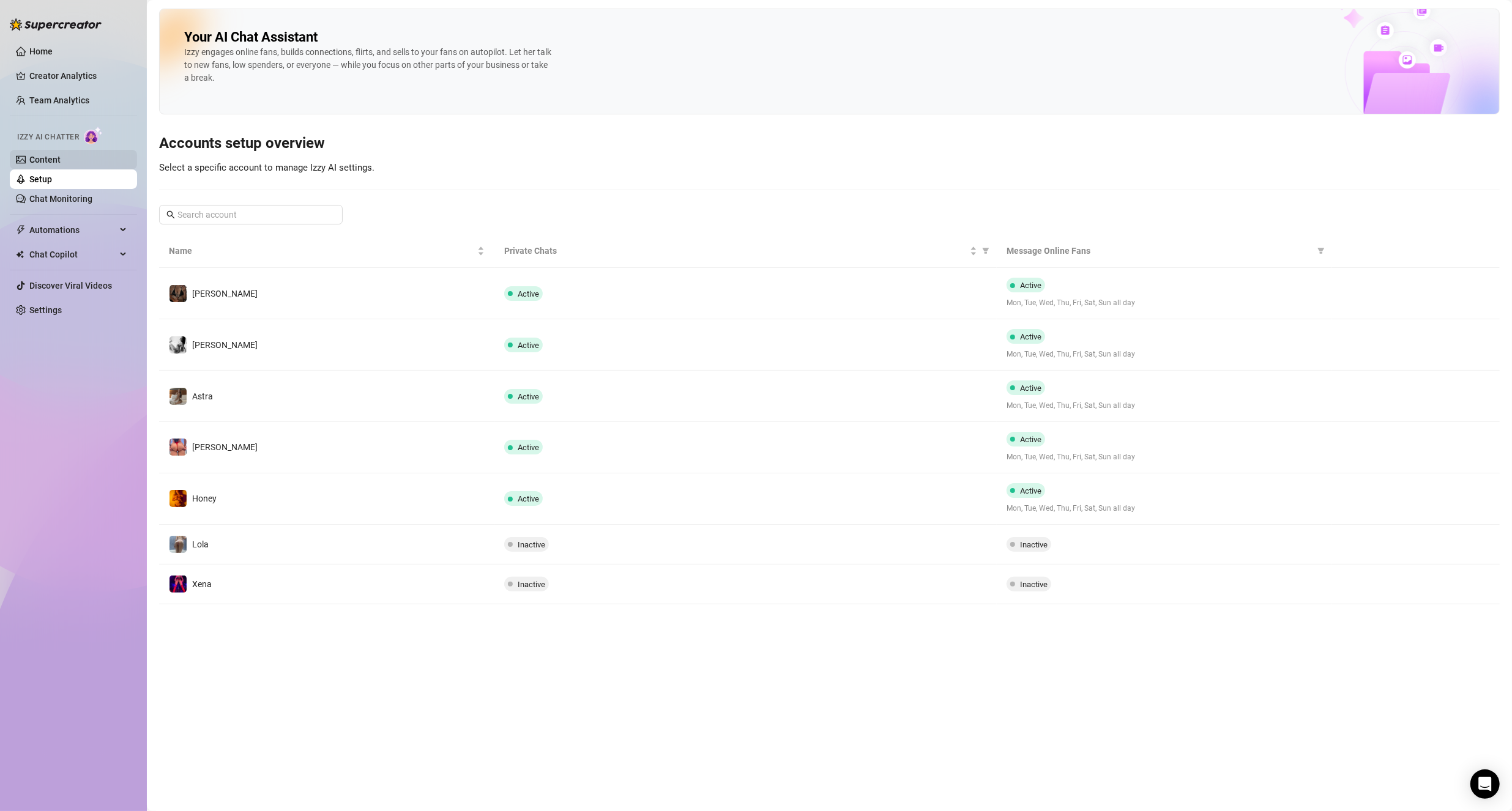
click at [61, 160] on link "Content" at bounding box center [45, 160] width 31 height 10
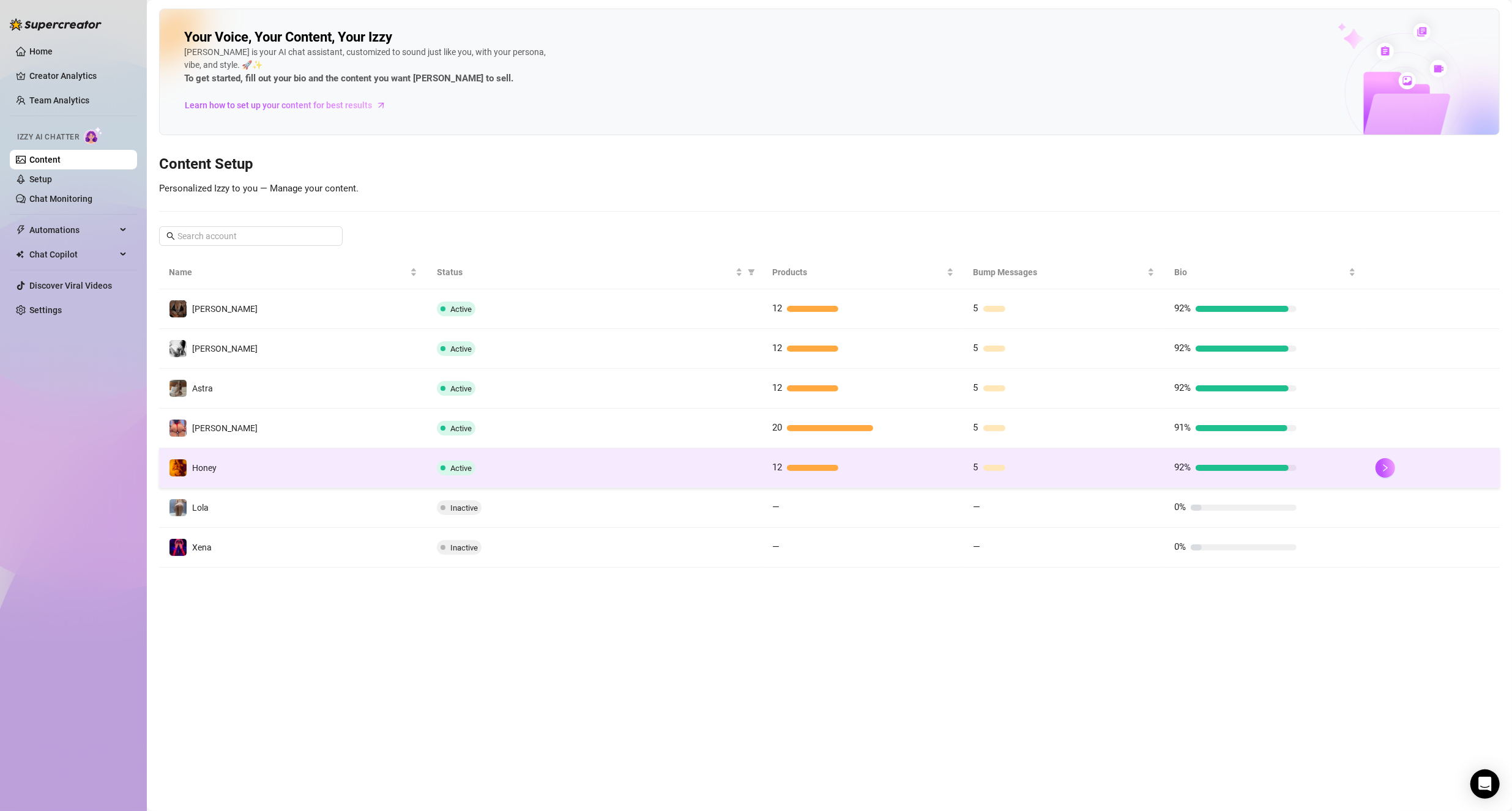
click at [312, 458] on td "Honey" at bounding box center [292, 468] width 268 height 40
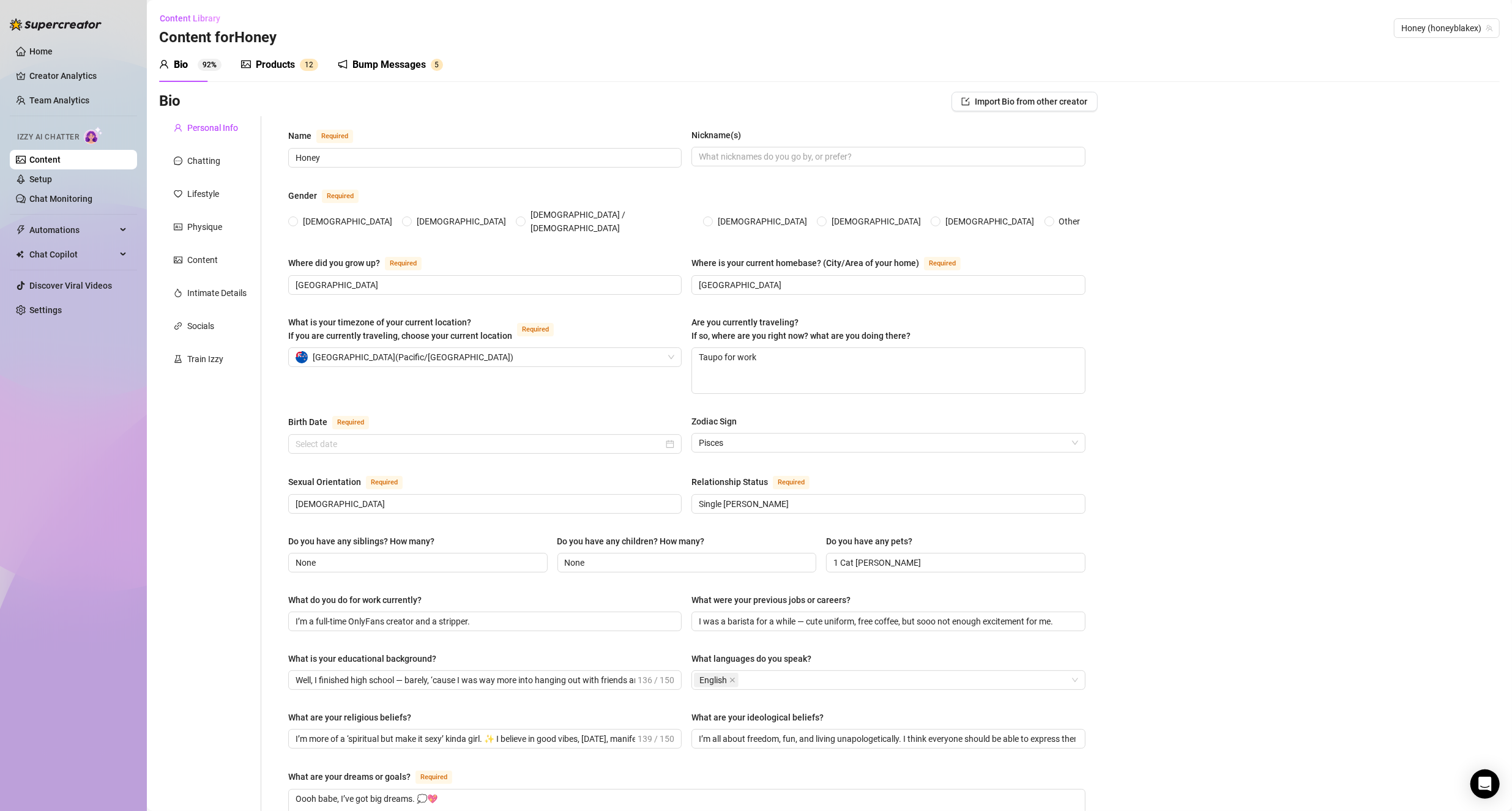
radio input "true"
type input "[DATE]"
click at [729, 363] on textarea "Taupo for work" at bounding box center [888, 370] width 392 height 45
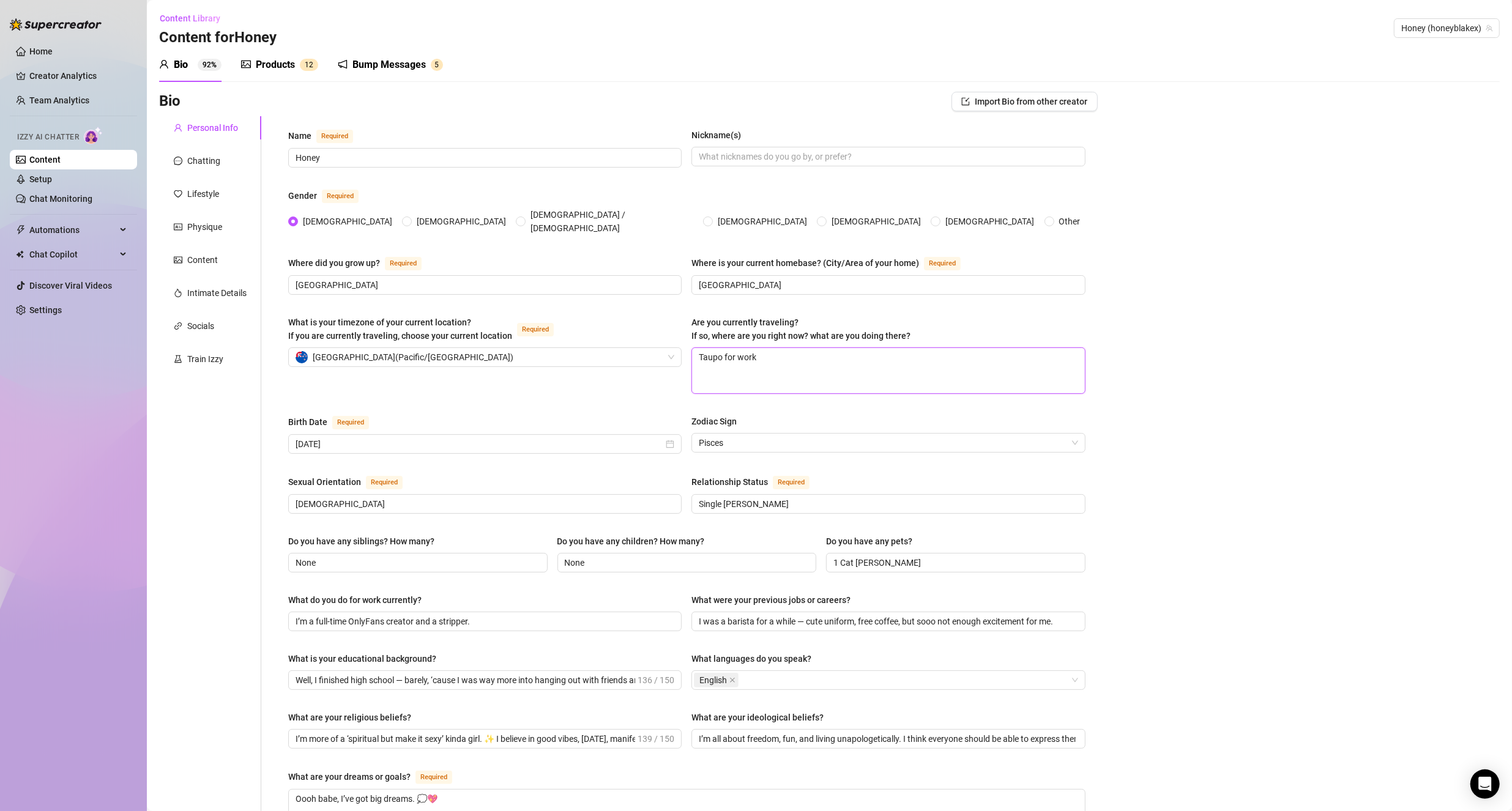
click at [704, 350] on textarea "Taupo for work" at bounding box center [888, 370] width 392 height 45
type textarea "Nfor work"
type textarea "Nafor work"
type textarea "Napfor work"
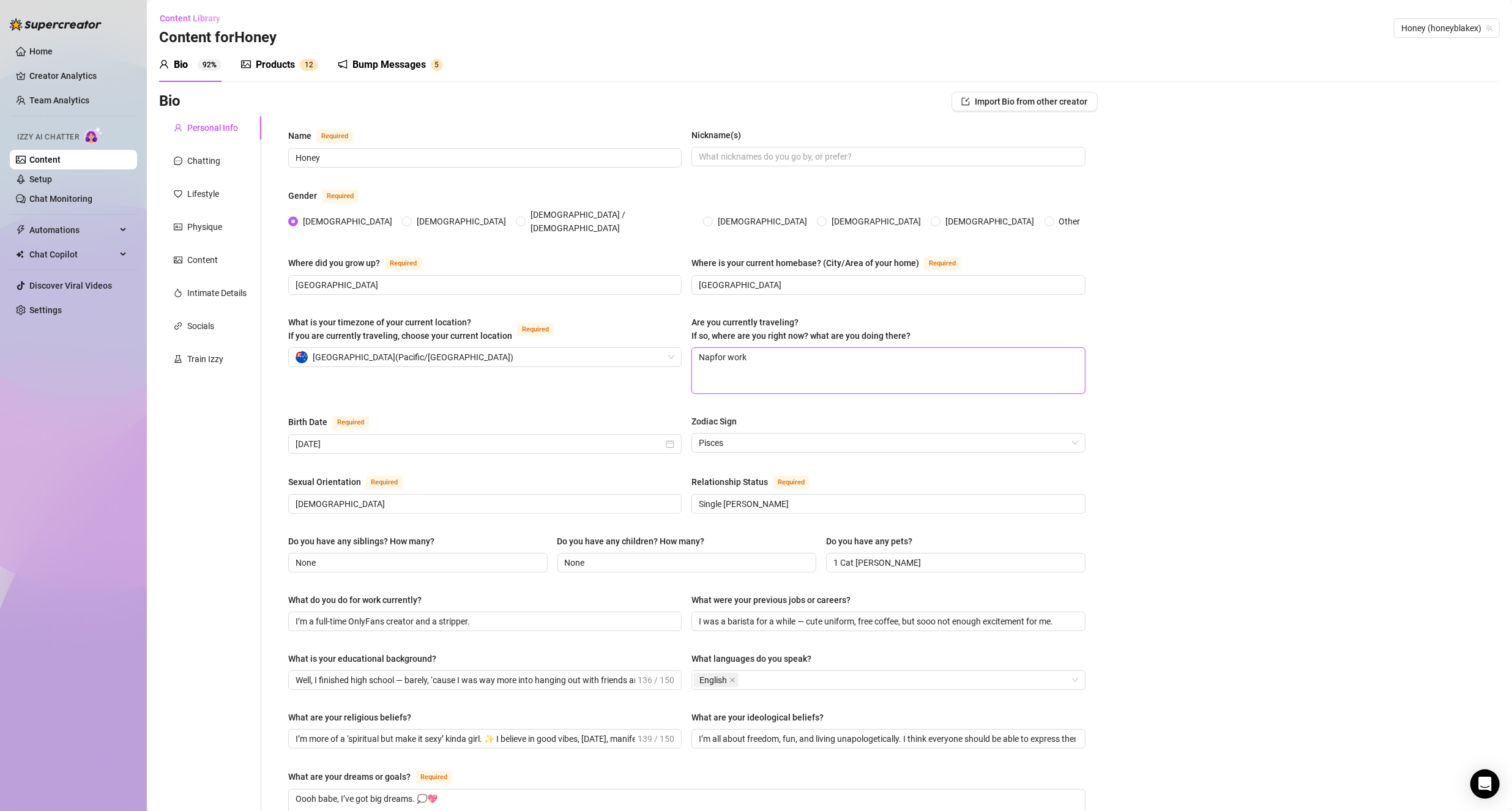
type textarea "Napifor work"
type textarea "Napiefor work"
type textarea "Napierfor work"
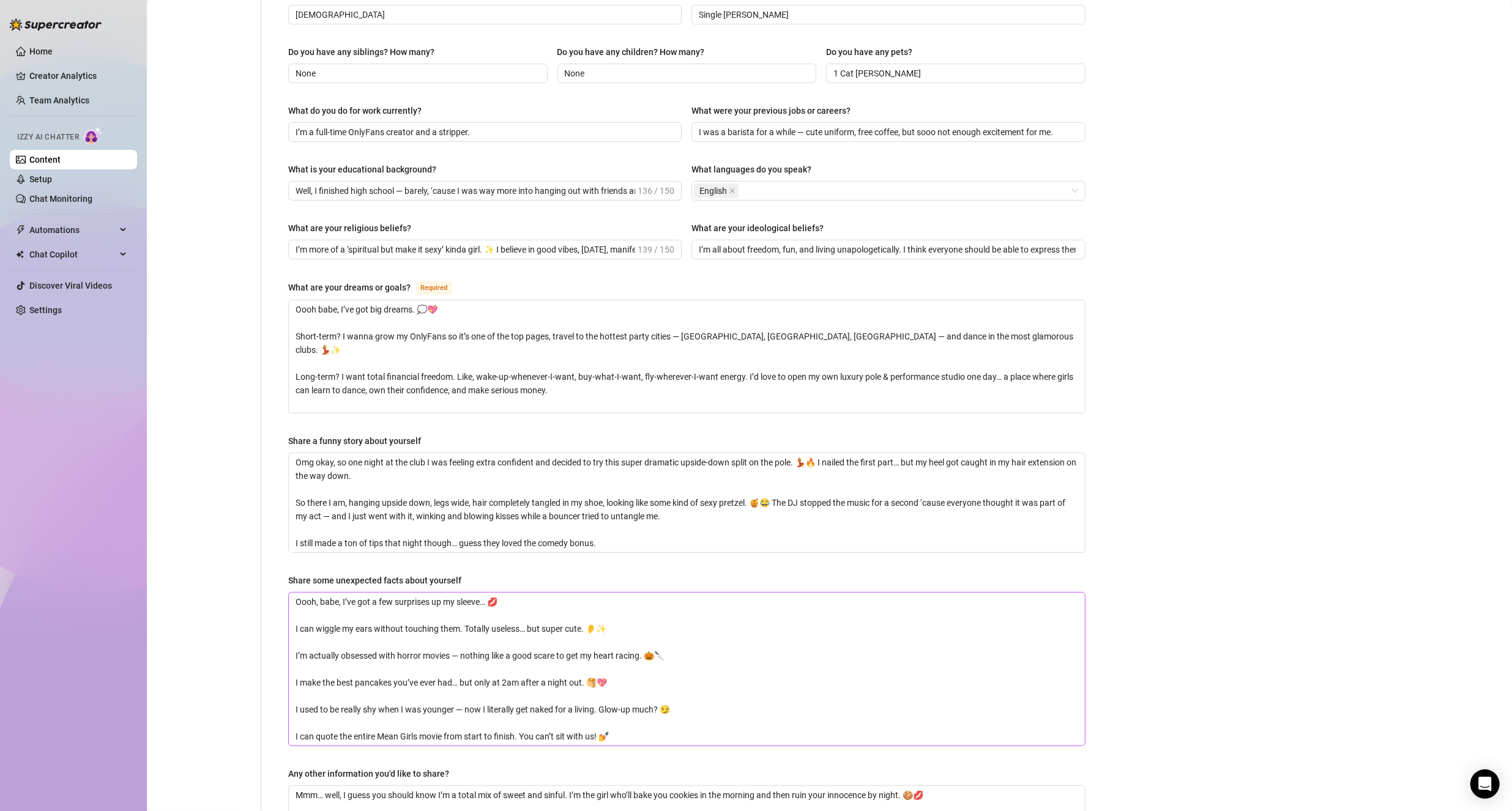
scroll to position [694, 0]
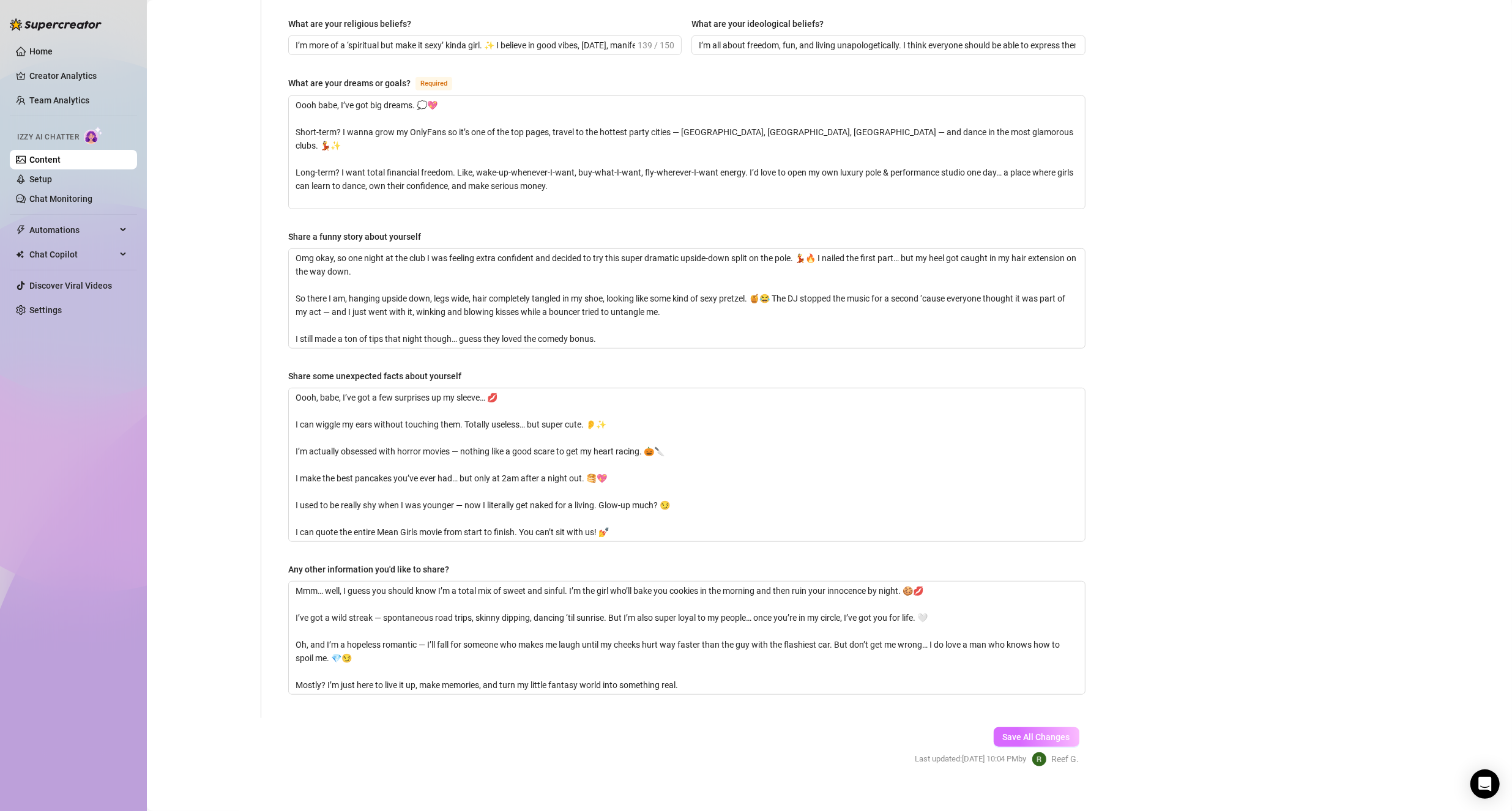
type textarea "[PERSON_NAME] for work"
click at [1036, 732] on span "Save All Changes" at bounding box center [1036, 737] width 68 height 10
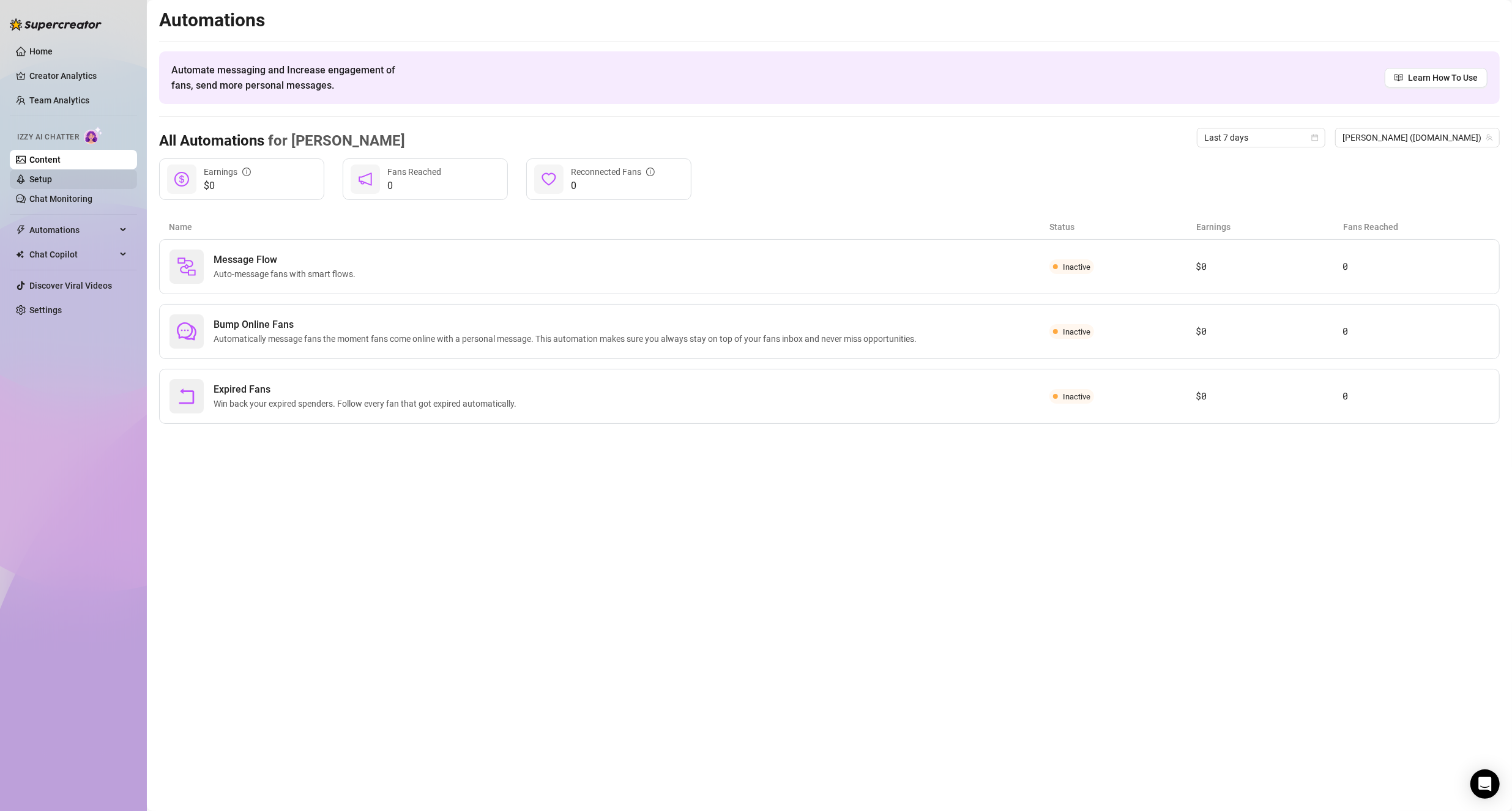
click at [52, 174] on link "Setup" at bounding box center [41, 179] width 22 height 10
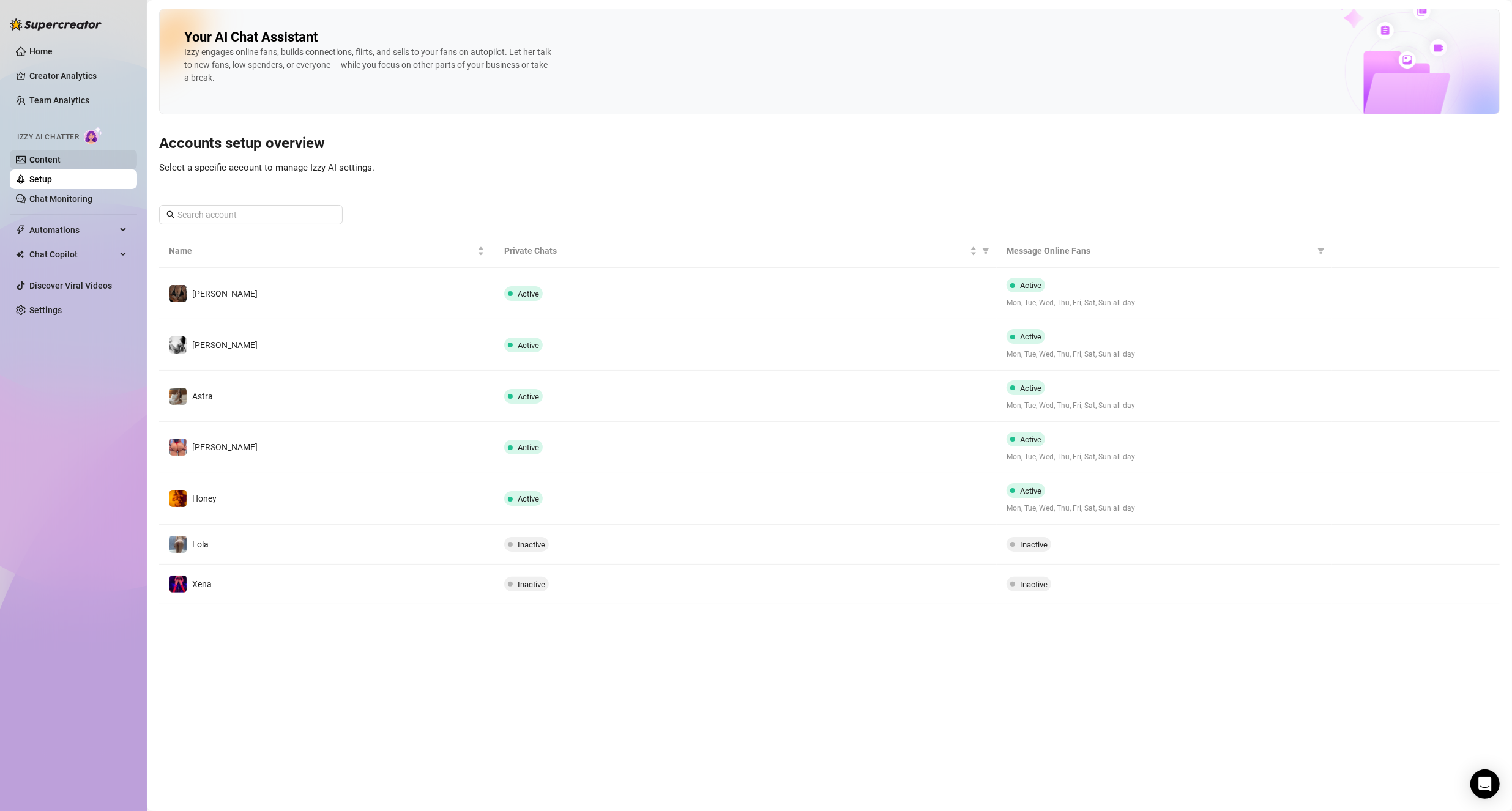
click at [56, 162] on link "Content" at bounding box center [45, 160] width 31 height 10
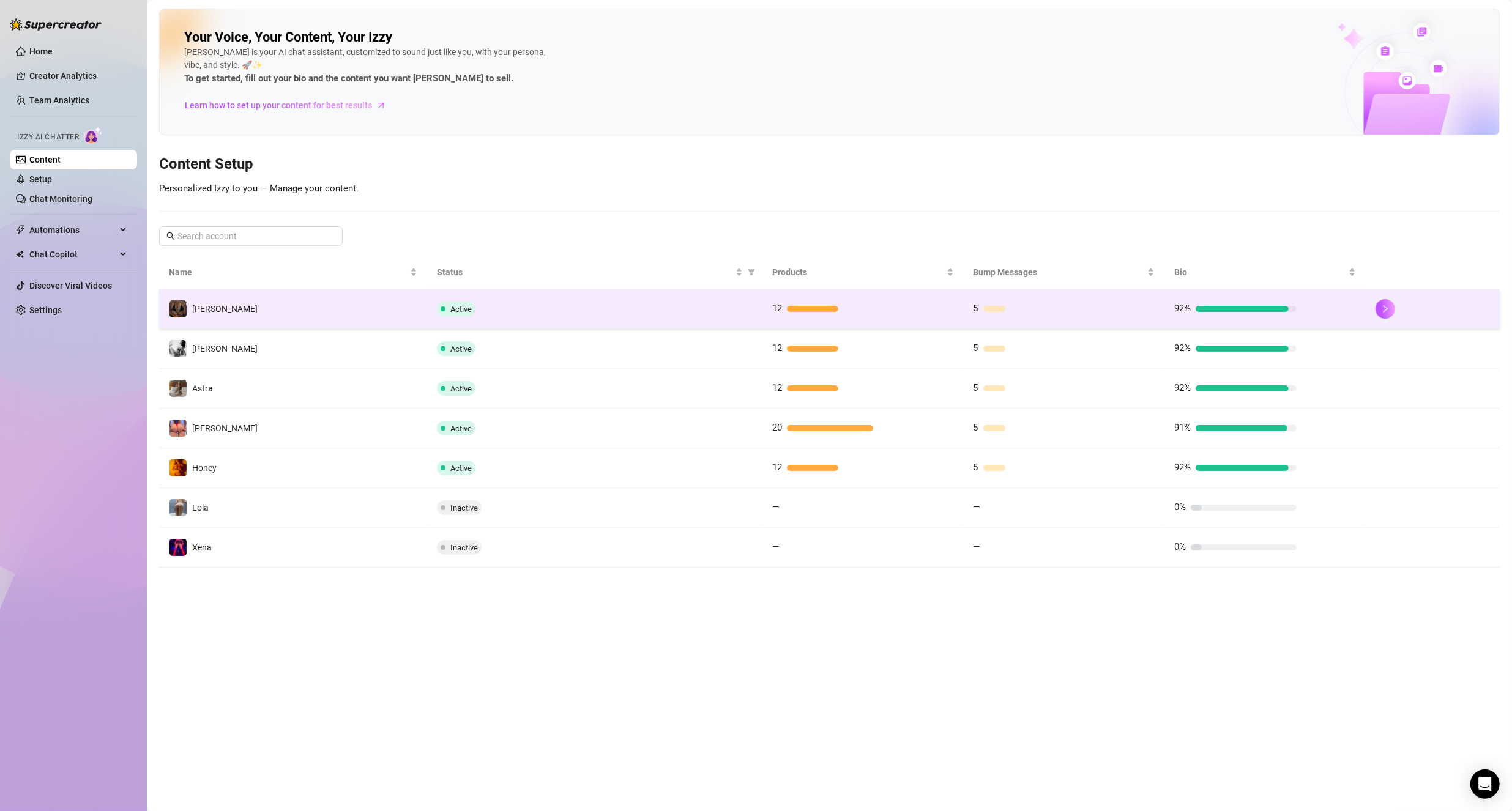
click at [195, 294] on td "[PERSON_NAME]" at bounding box center [292, 309] width 268 height 40
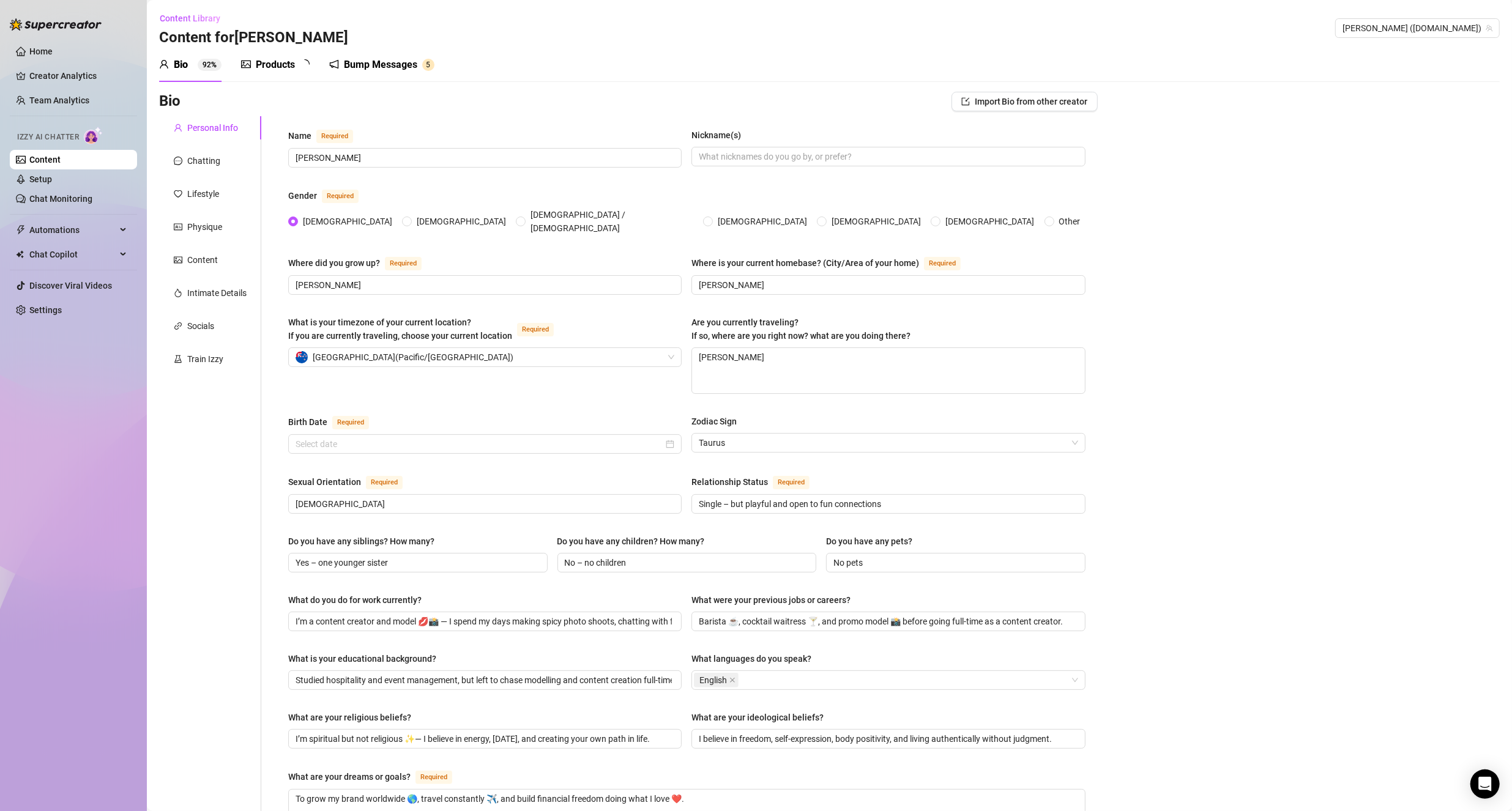
type input "[DATE]"
click at [747, 364] on textarea "[PERSON_NAME]" at bounding box center [888, 370] width 392 height 45
type textarea "G"
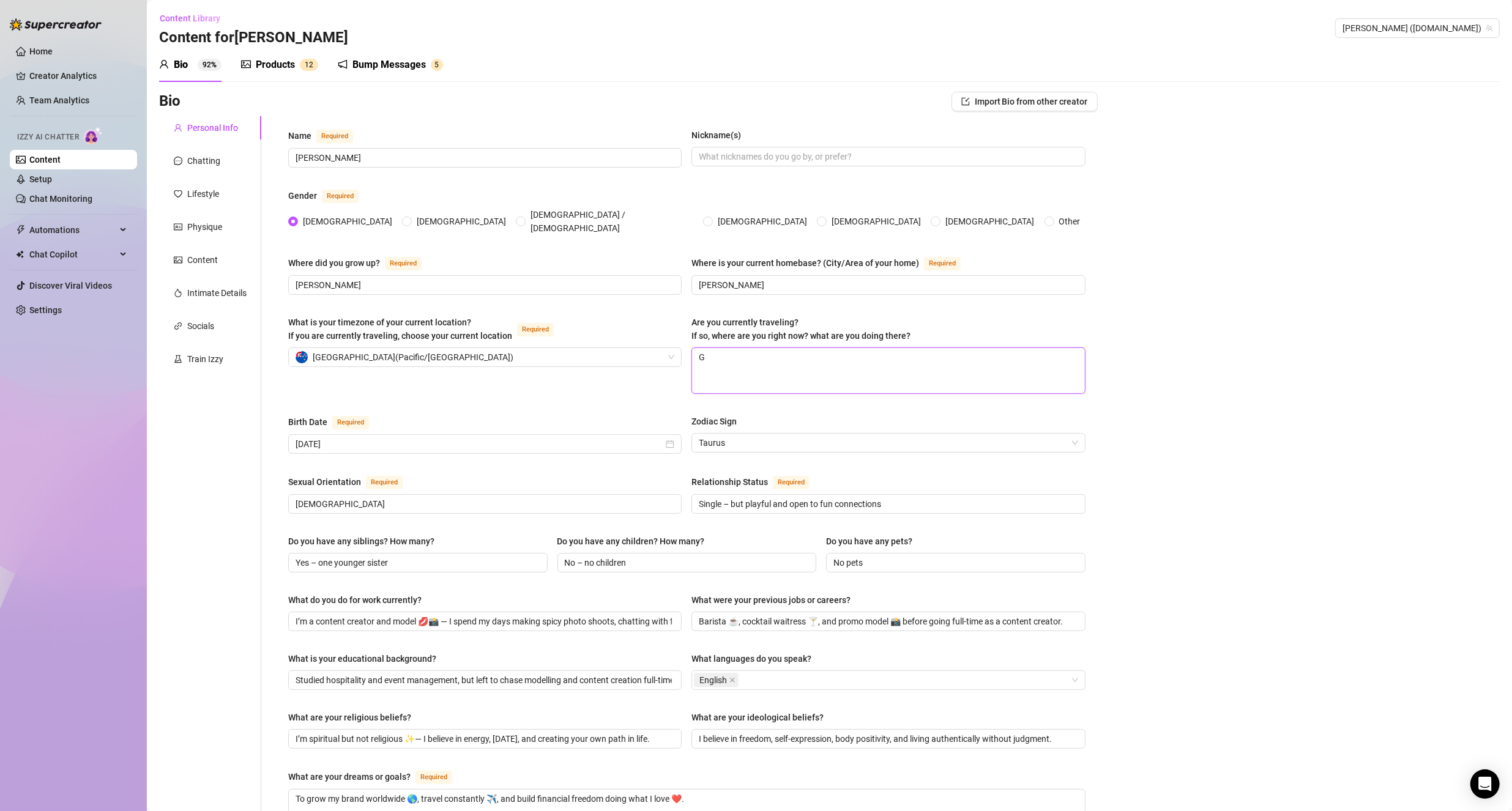
type textarea "Gi"
type textarea "Gis"
type textarea "Gisb"
type textarea "Gisbo"
type textarea "Gisbor"
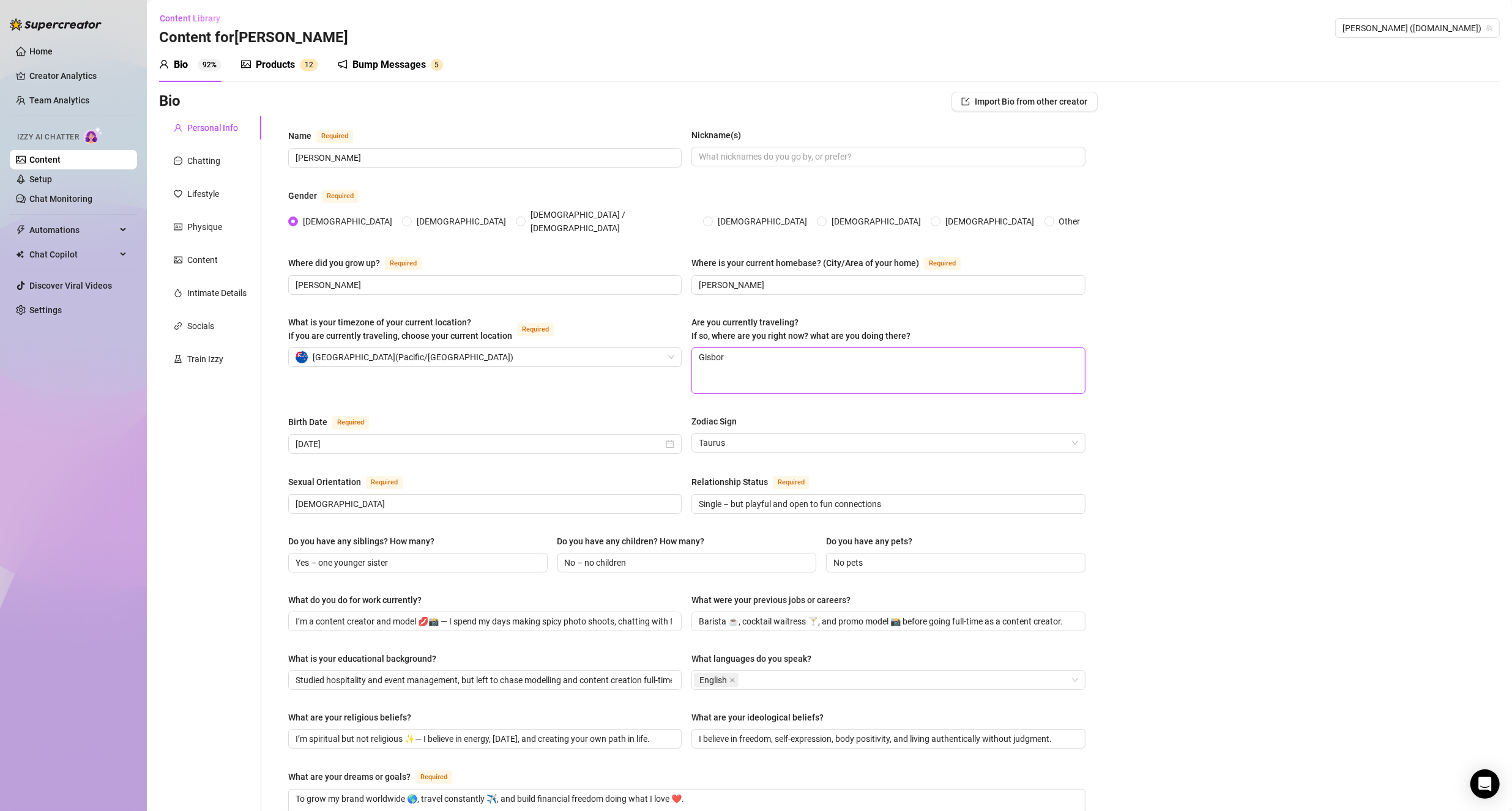
type textarea "Gisborn"
type textarea "Gisborne"
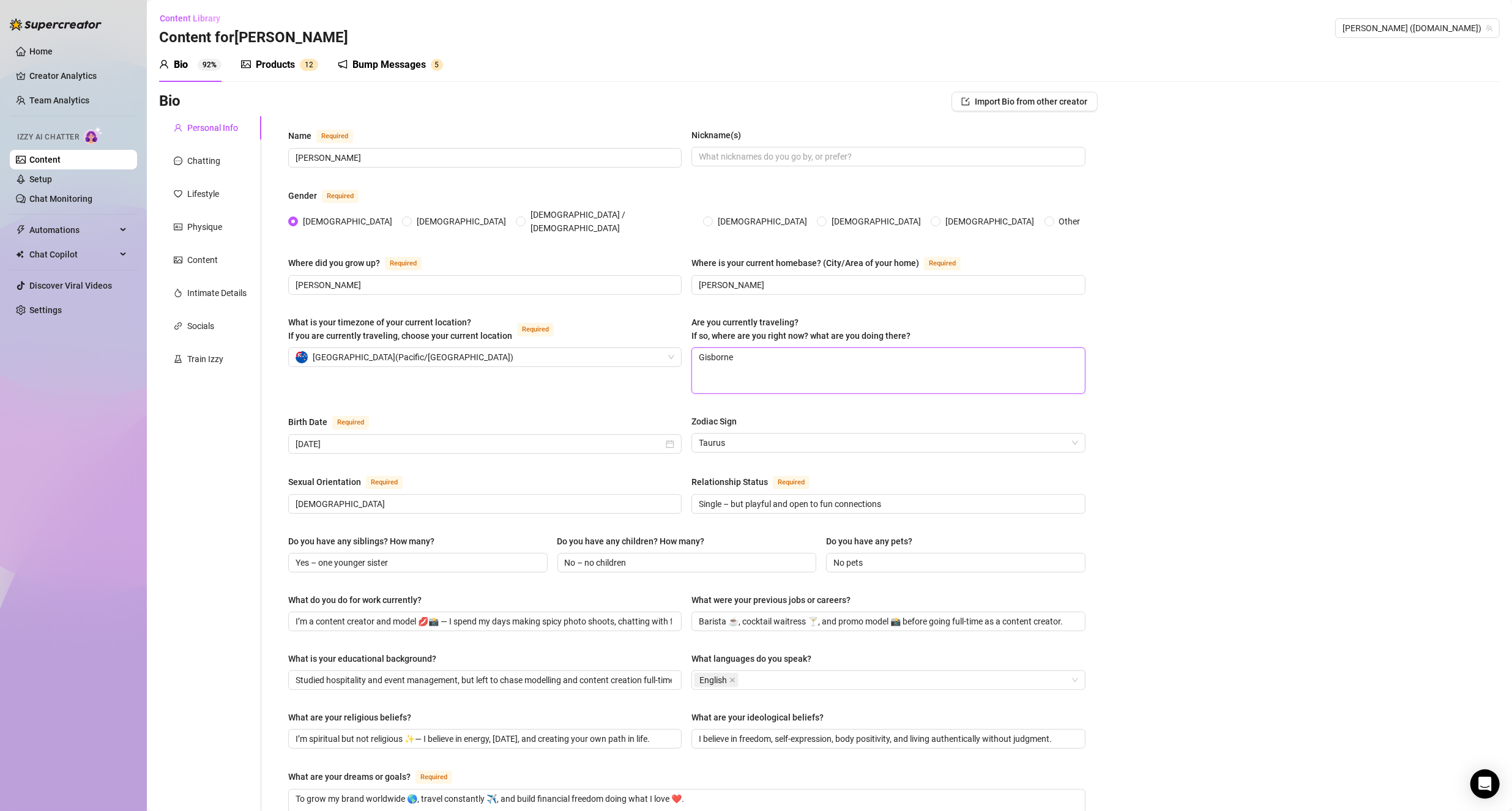
type textarea "Gisborne w"
type textarea "Gisborne"
type textarea "Gisborne w"
type textarea "Gisborne wi"
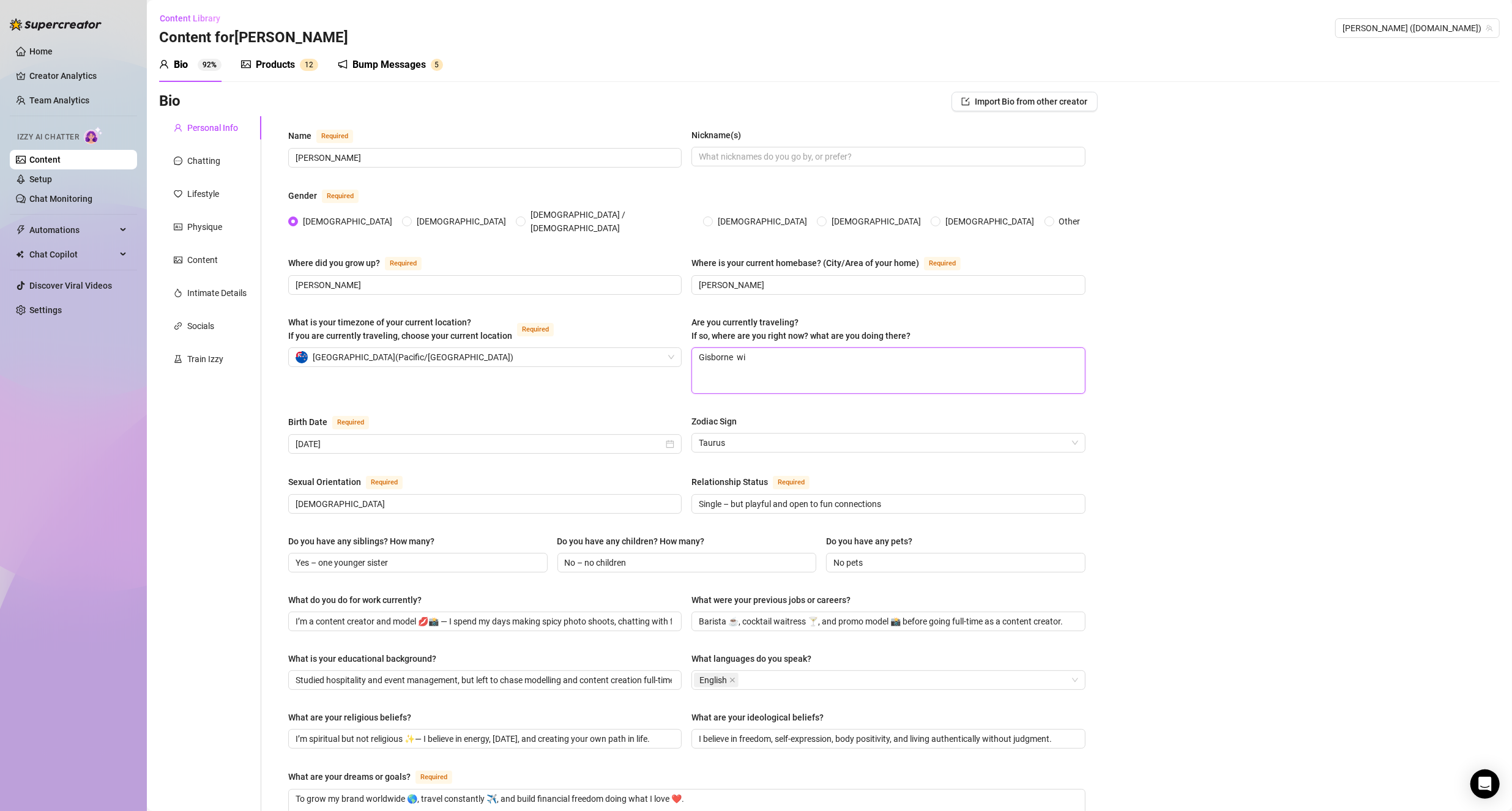
type textarea "Gisborne wit"
type textarea "Gisborne wi"
type textarea "Gisborne w"
type textarea "Gisborne"
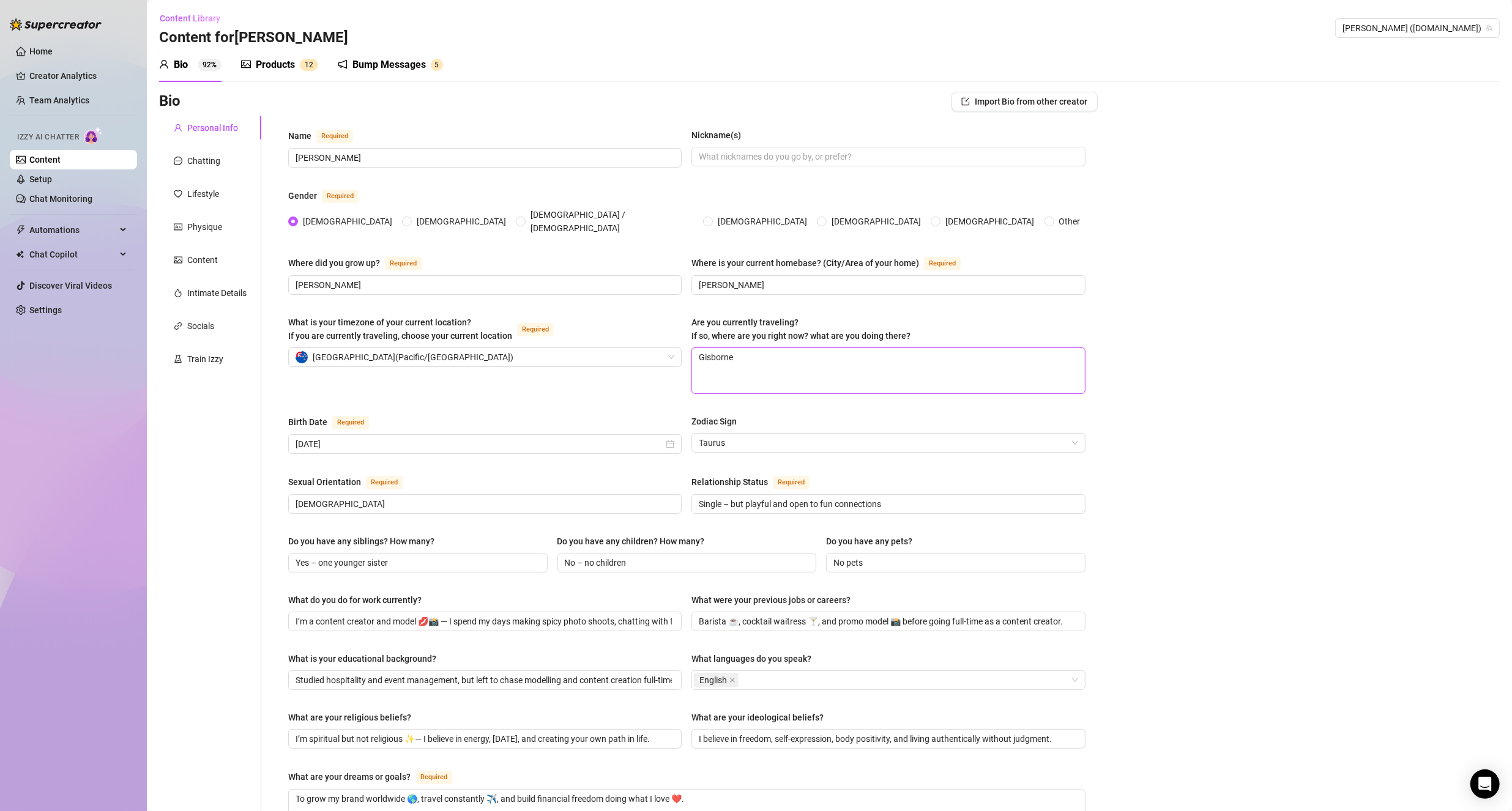
type textarea "Gisborne w"
type textarea "Gisborne wi"
type textarea "Gisborne wit"
type textarea "Gisborne with"
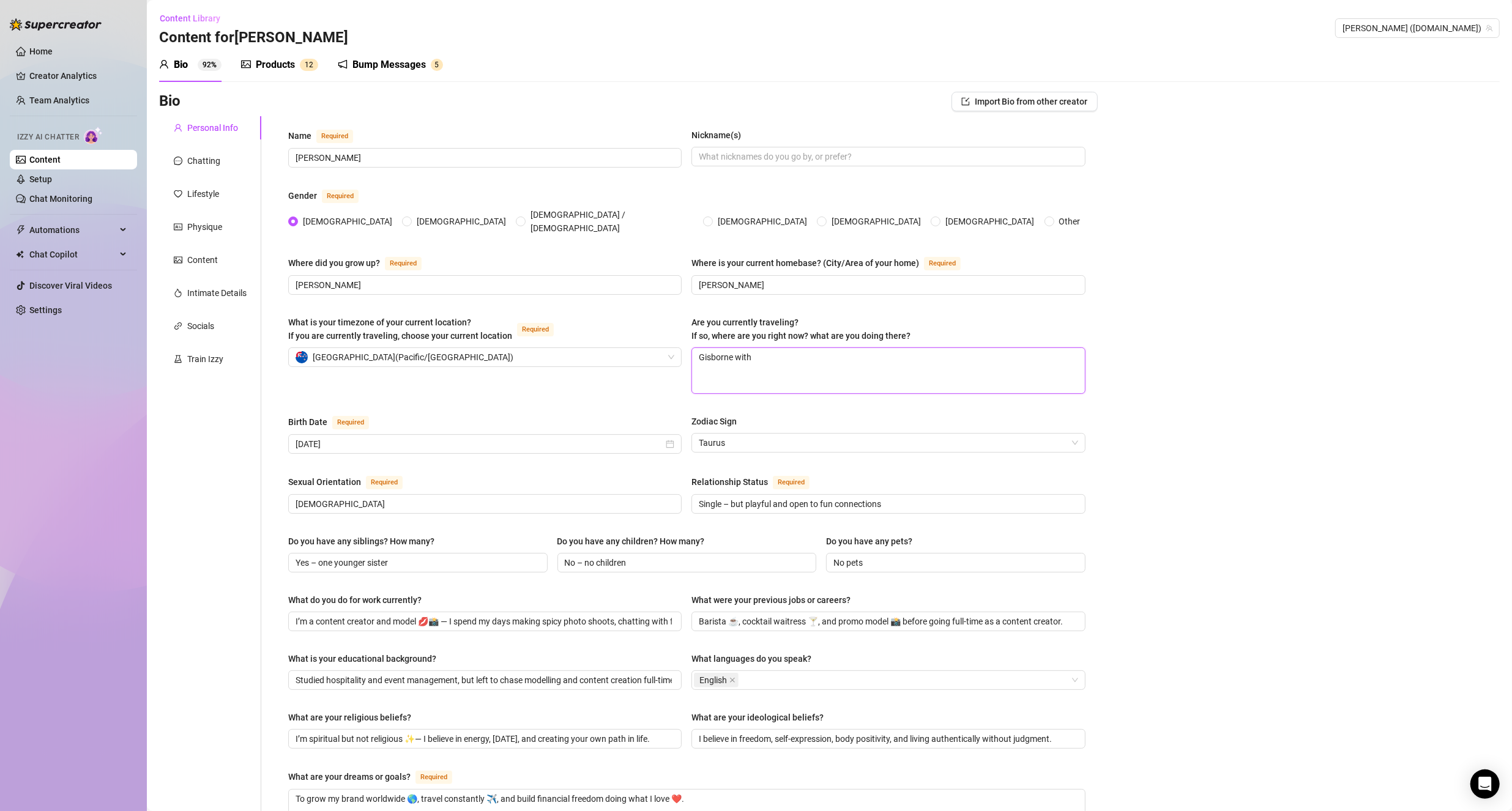
type textarea "Gisborne with a"
type textarea "Gisborne with a s"
type textarea "Gisborne with a su"
type textarea "Gisborne with a sug"
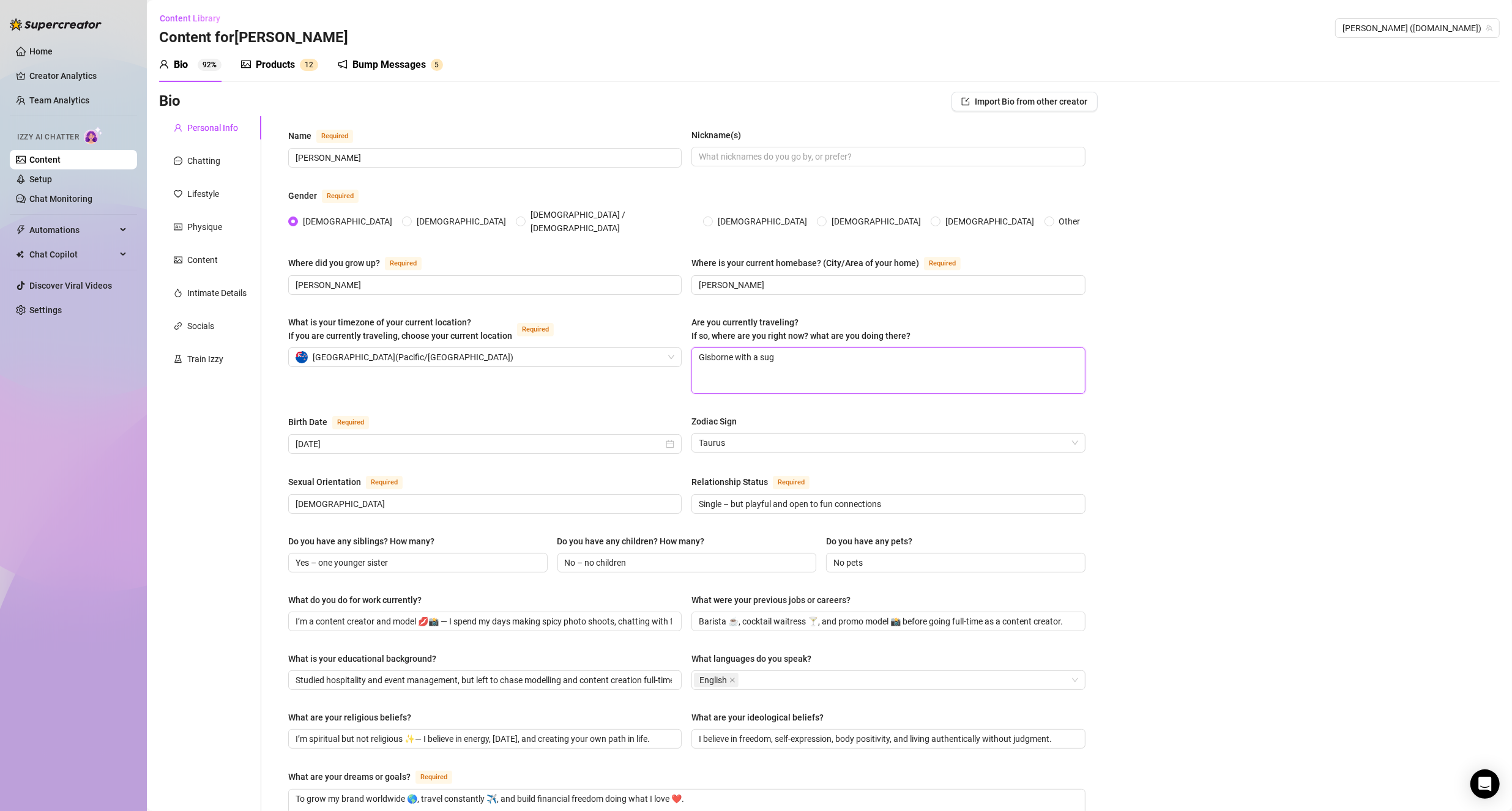
type textarea "Gisborne with a suga"
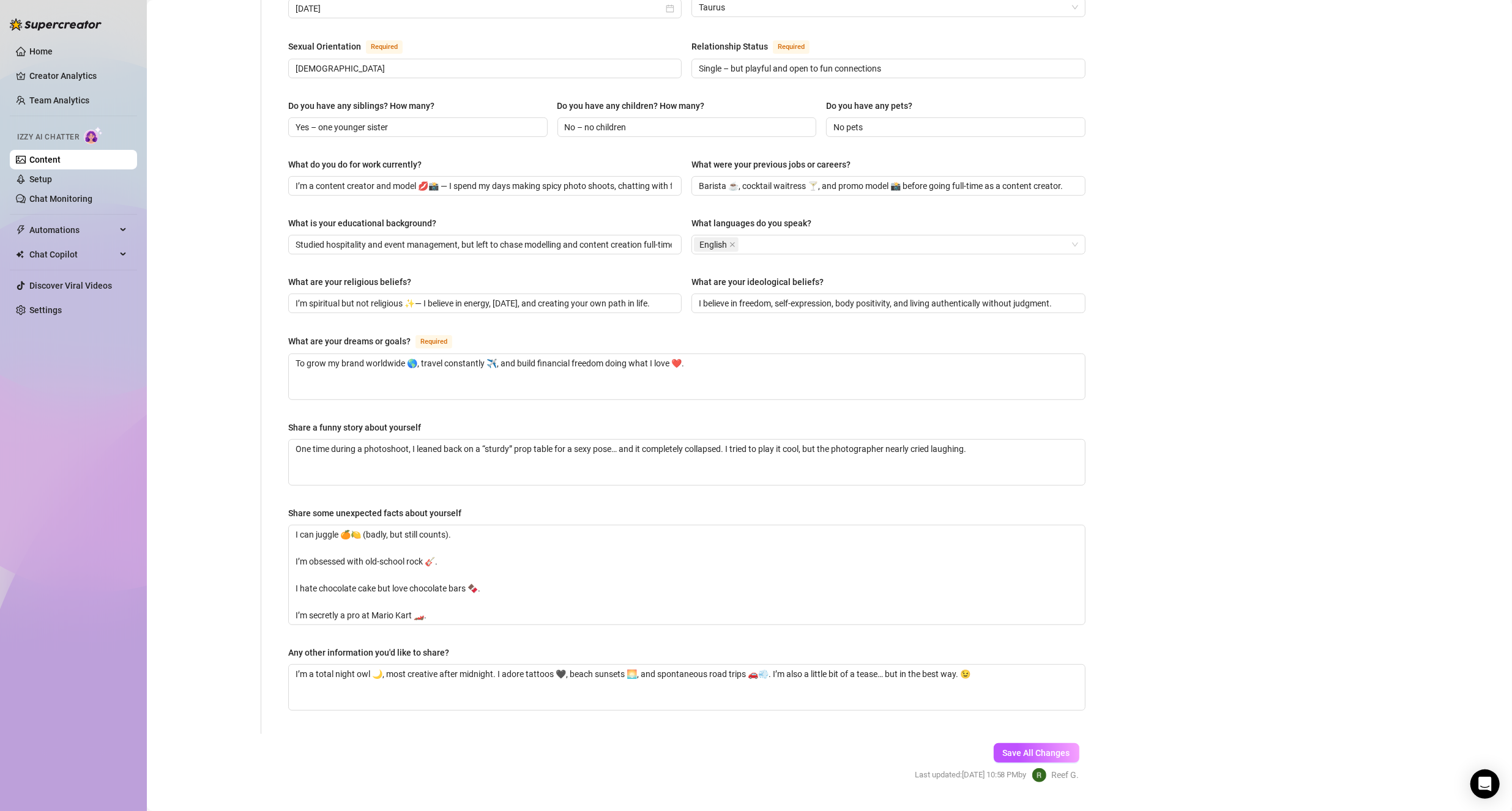
scroll to position [451, 0]
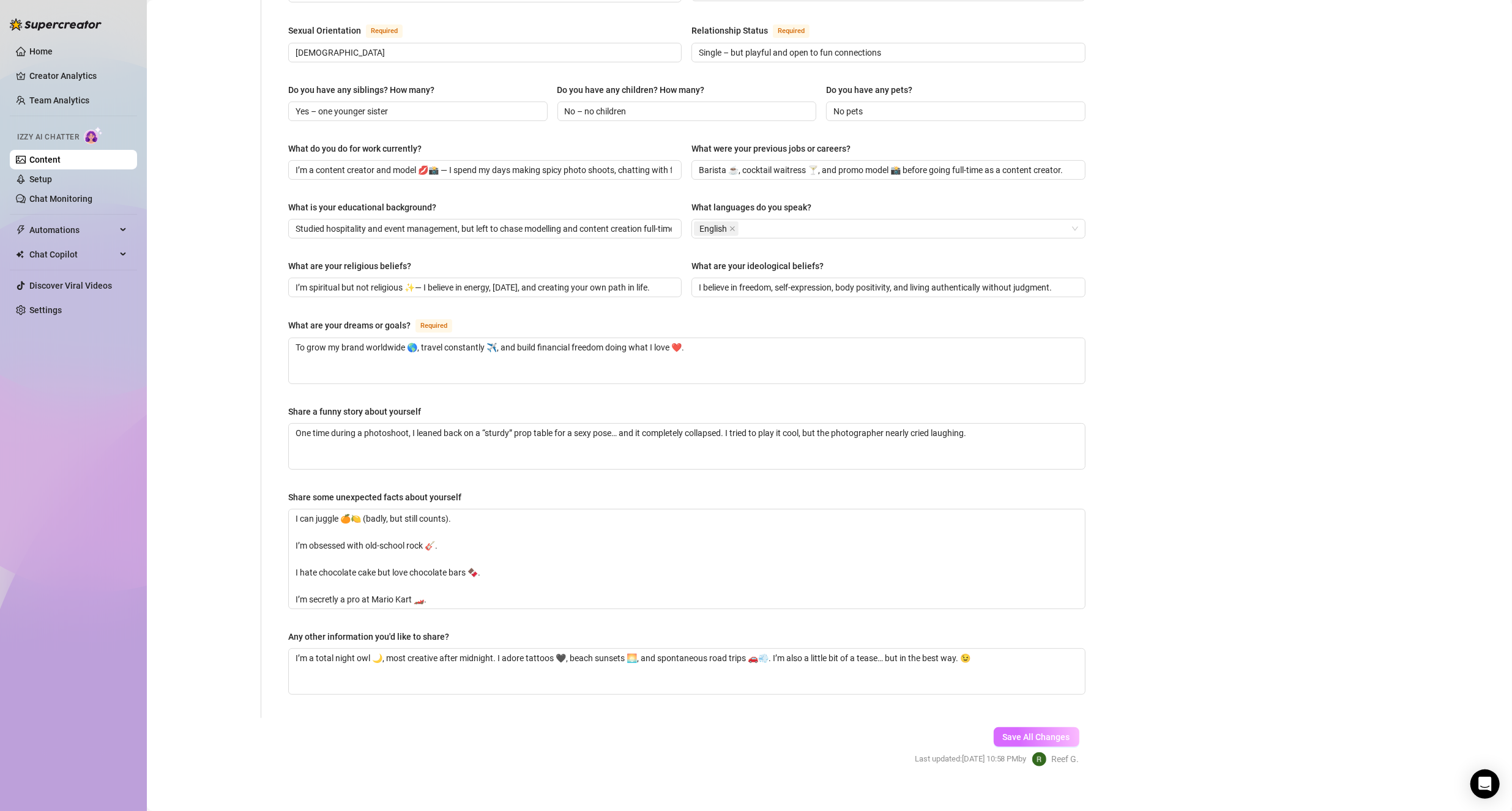
click at [995, 728] on button "Save All Changes" at bounding box center [1036, 737] width 85 height 19
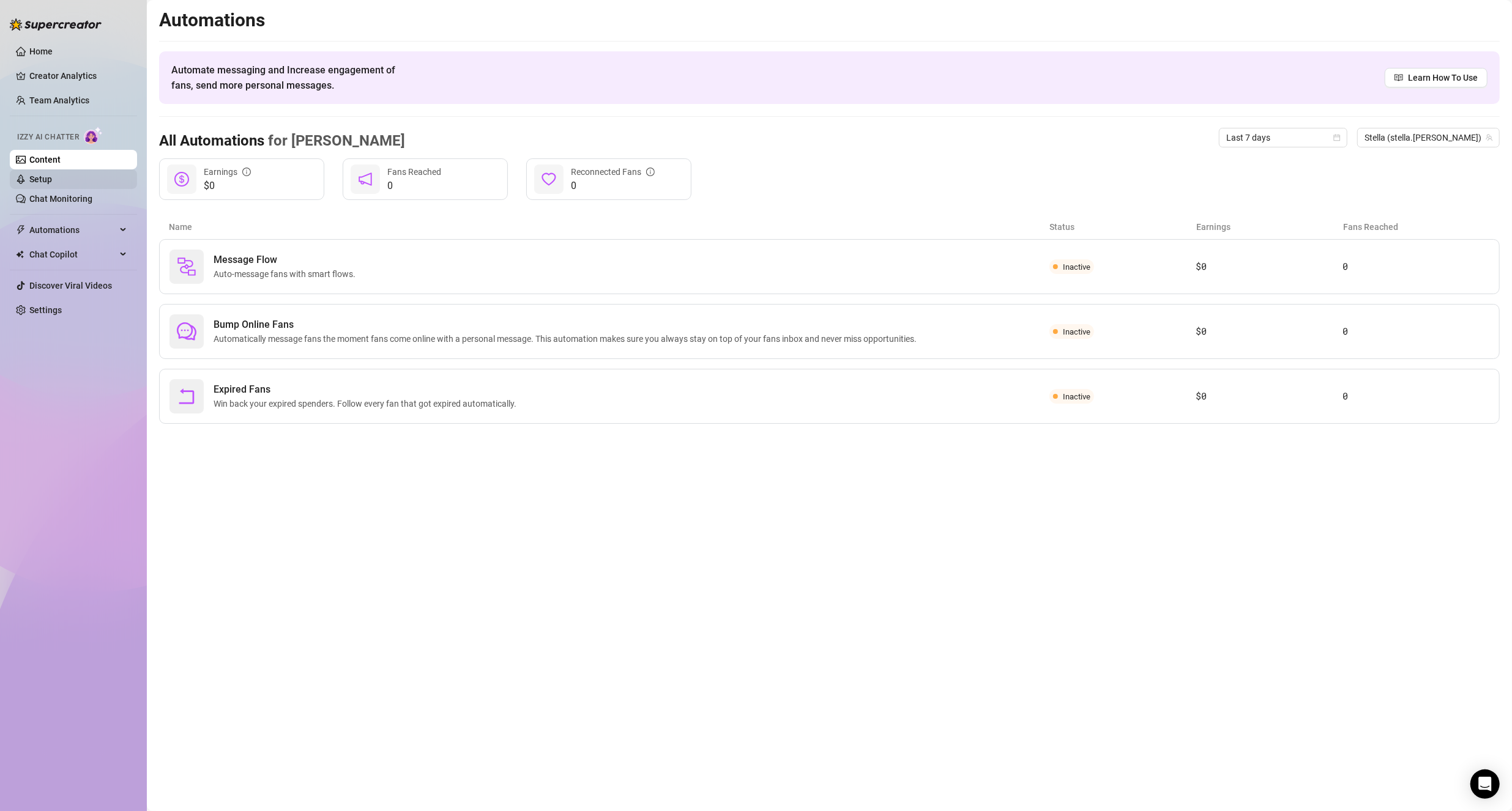
click at [52, 177] on link "Setup" at bounding box center [41, 179] width 22 height 10
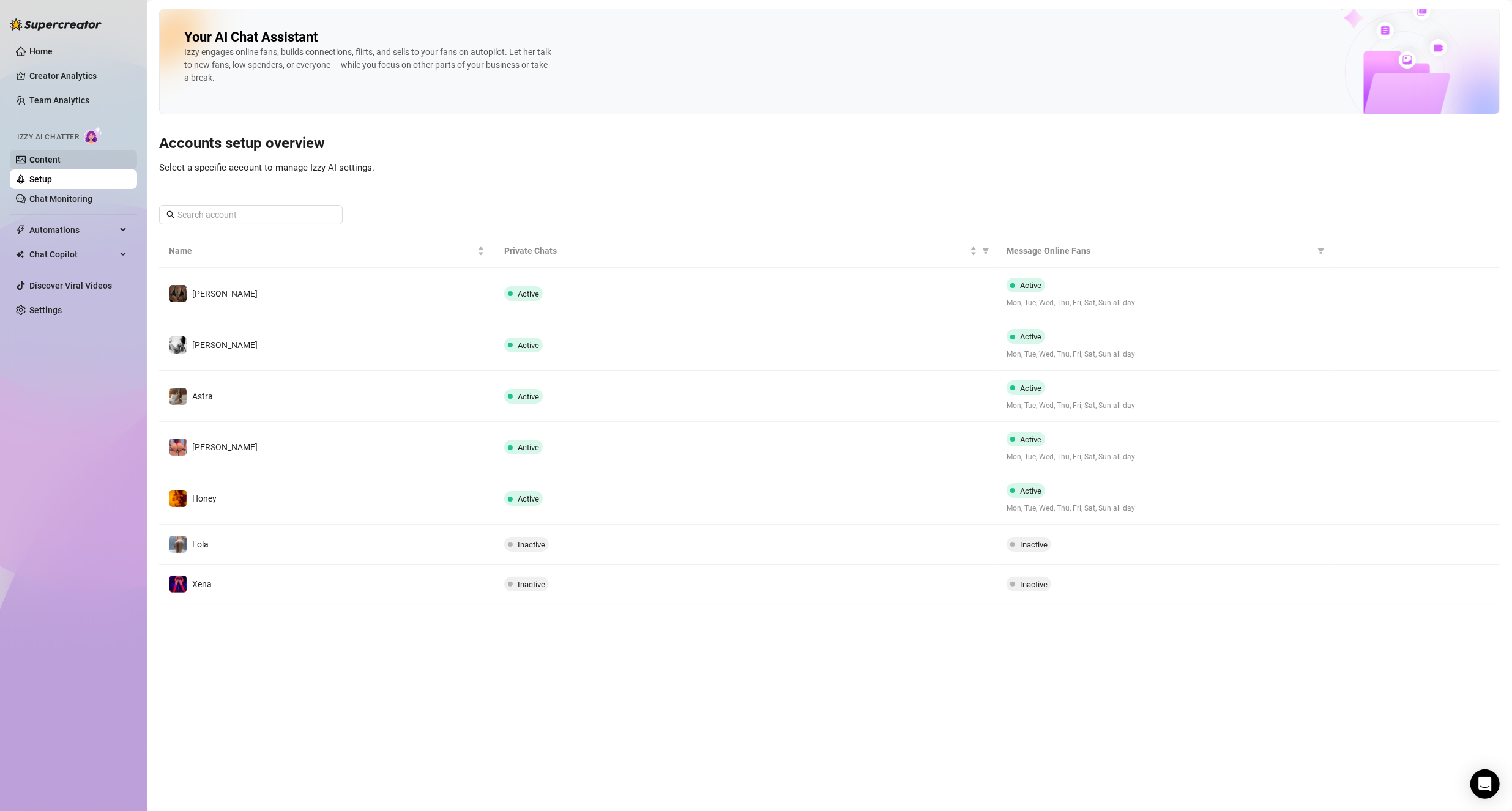
click at [61, 162] on link "Content" at bounding box center [45, 160] width 31 height 10
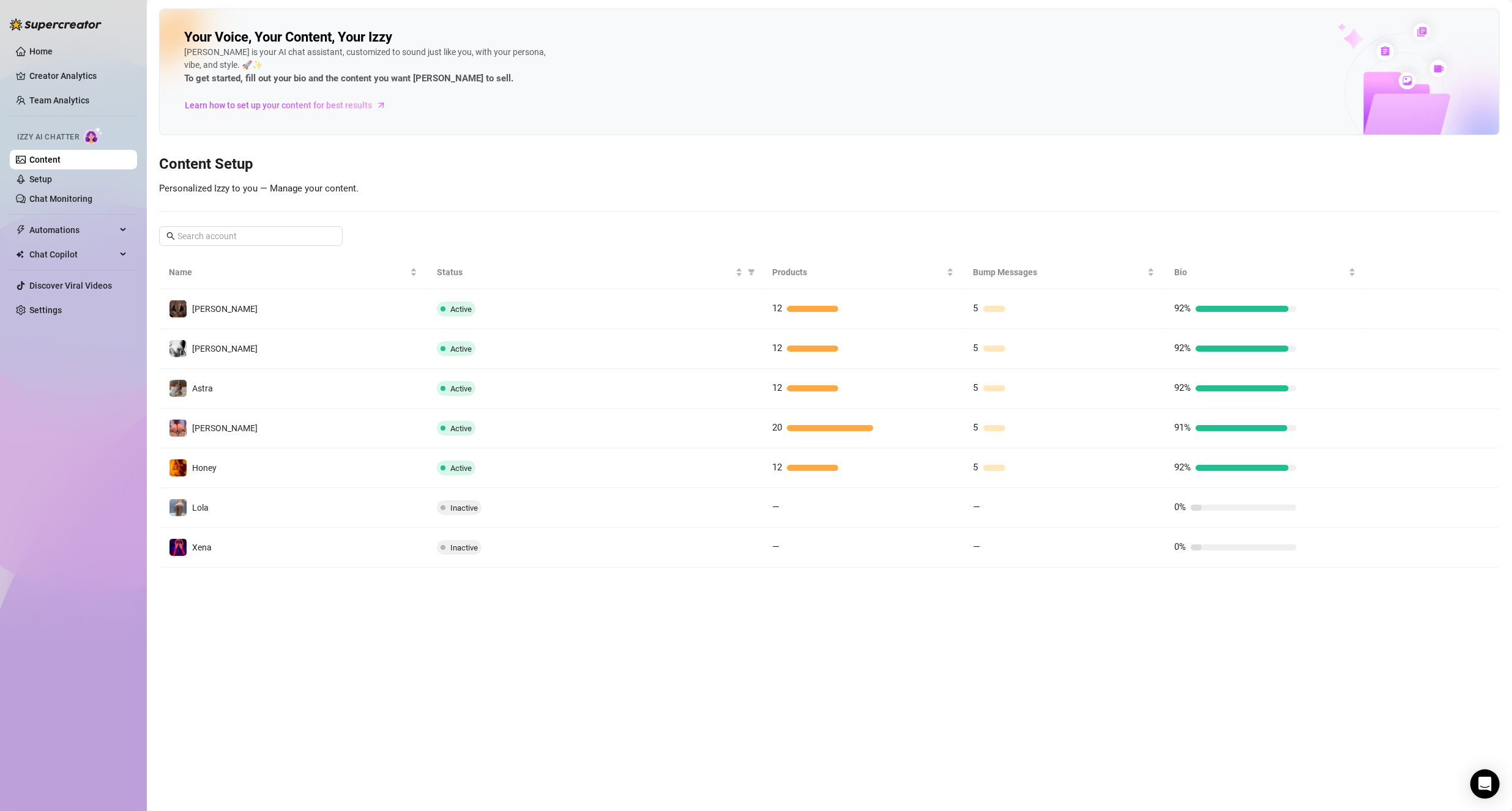
click at [287, 430] on td "[PERSON_NAME]" at bounding box center [292, 429] width 268 height 40
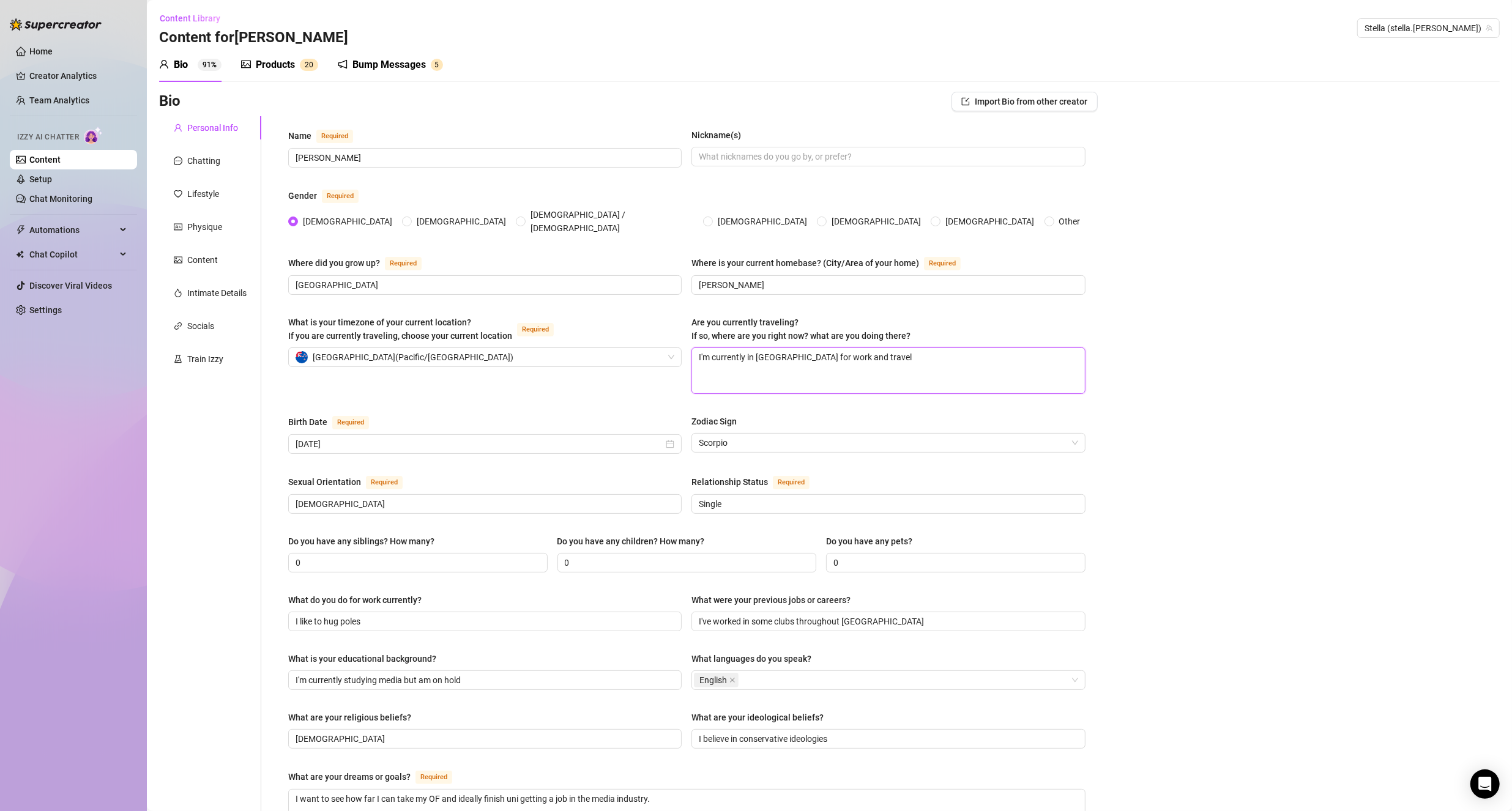
click at [757, 360] on textarea "I'm currently in [GEOGRAPHIC_DATA] for work and travel" at bounding box center [888, 370] width 392 height 45
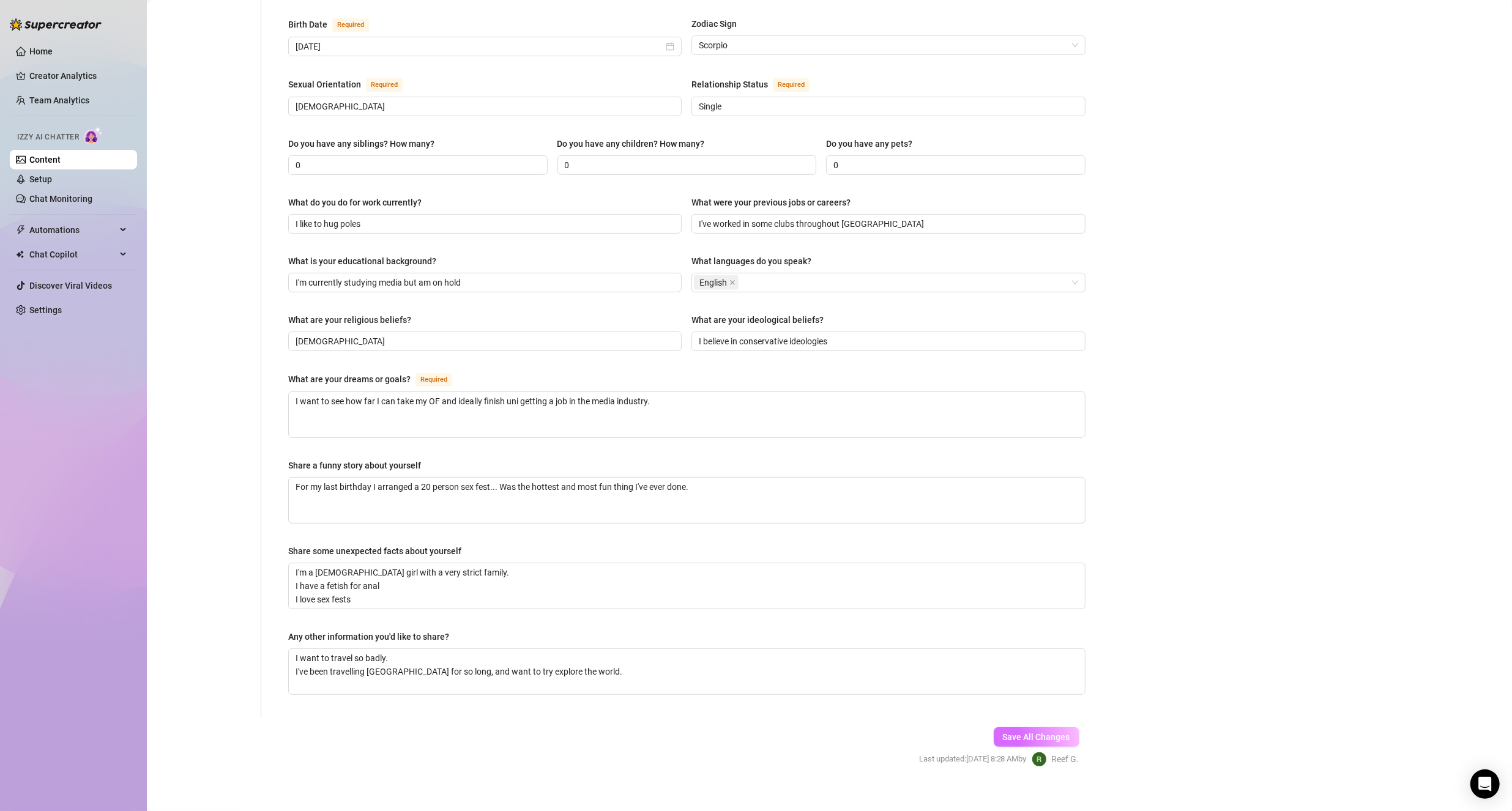
click at [1032, 732] on span "Save All Changes" at bounding box center [1036, 737] width 68 height 10
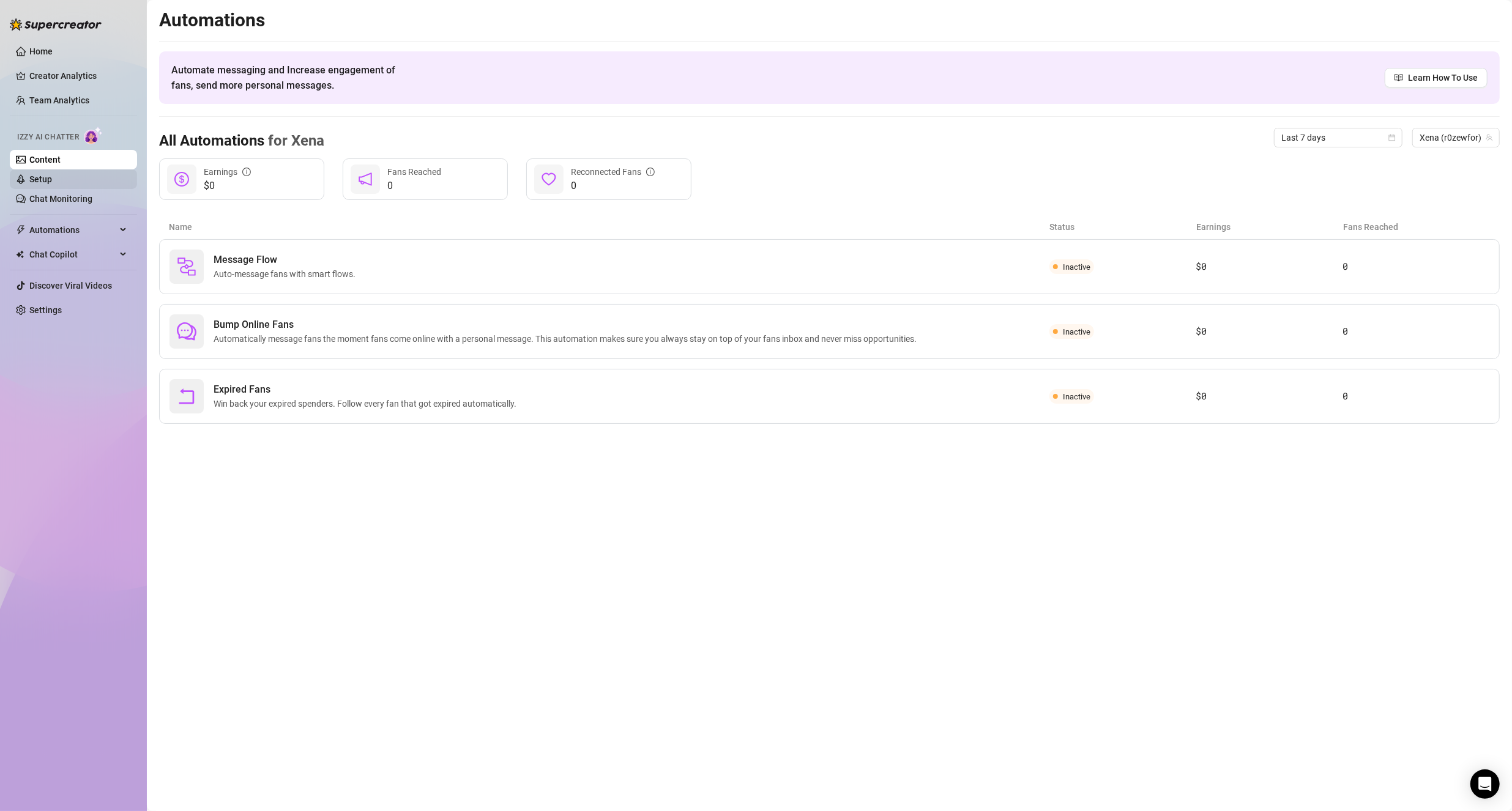
click at [52, 184] on link "Setup" at bounding box center [41, 179] width 22 height 10
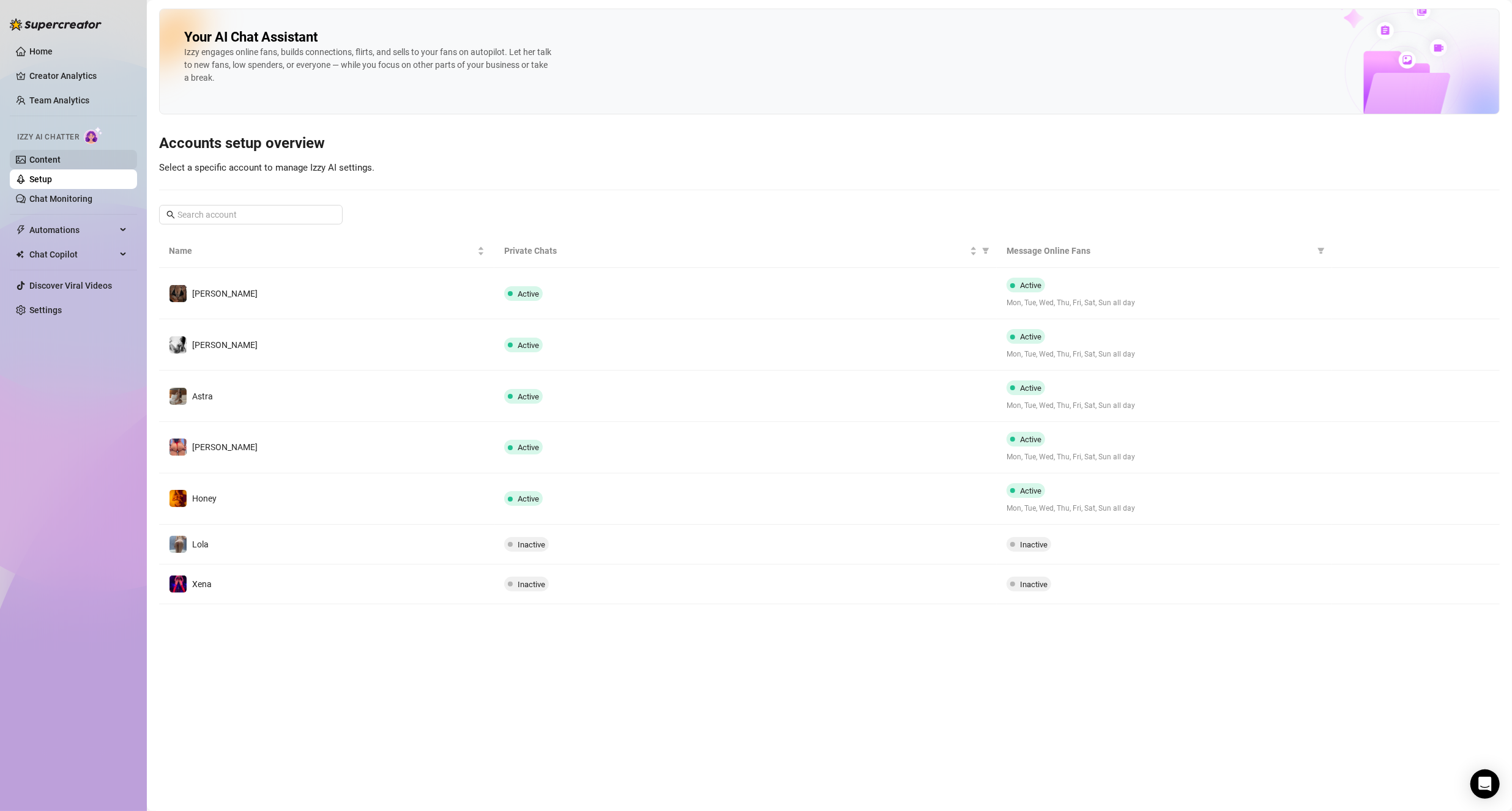
click at [61, 164] on link "Content" at bounding box center [45, 160] width 31 height 10
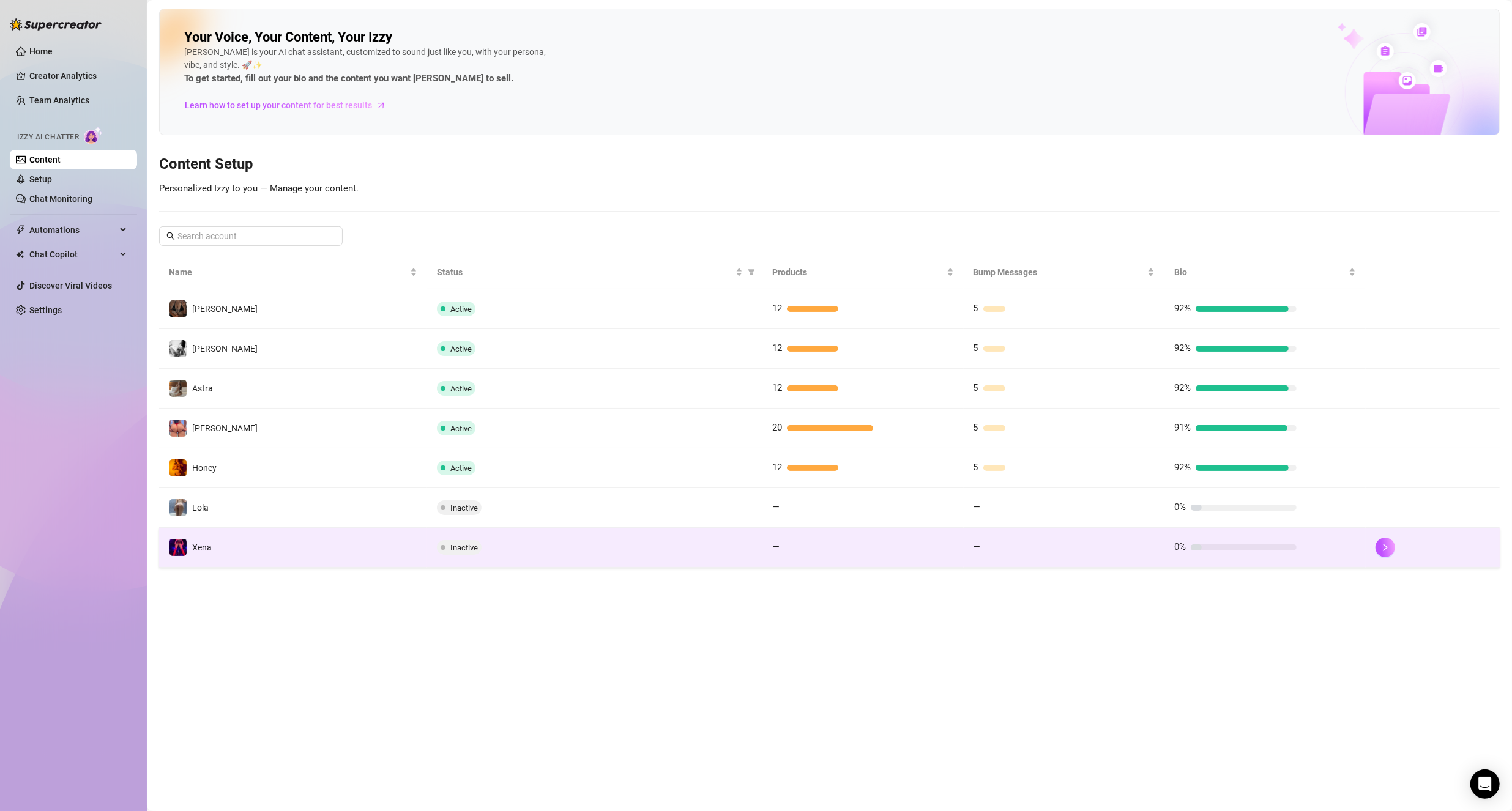
click at [272, 536] on td "Xena" at bounding box center [292, 548] width 268 height 40
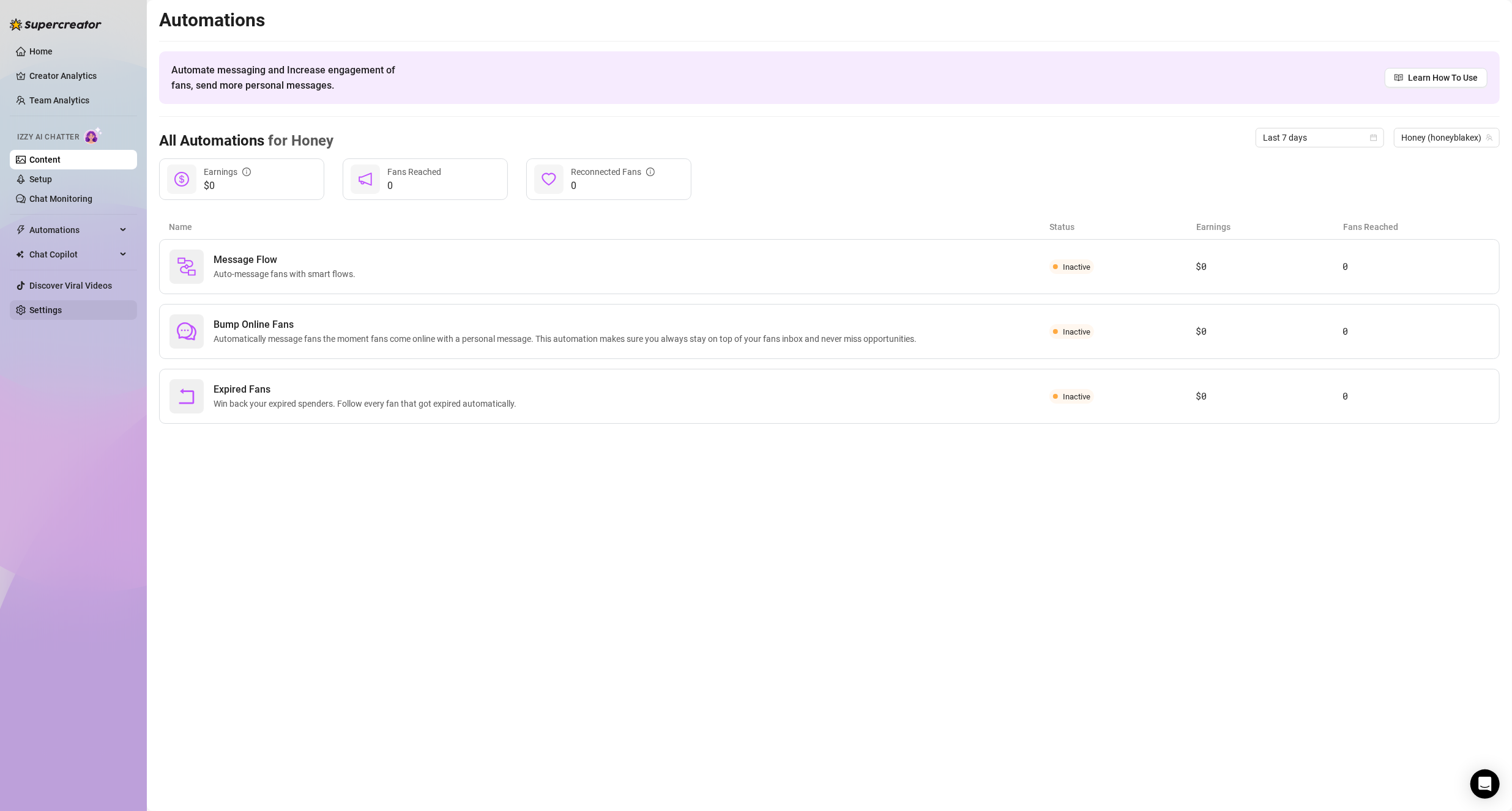
click at [62, 306] on link "Settings" at bounding box center [46, 309] width 33 height 10
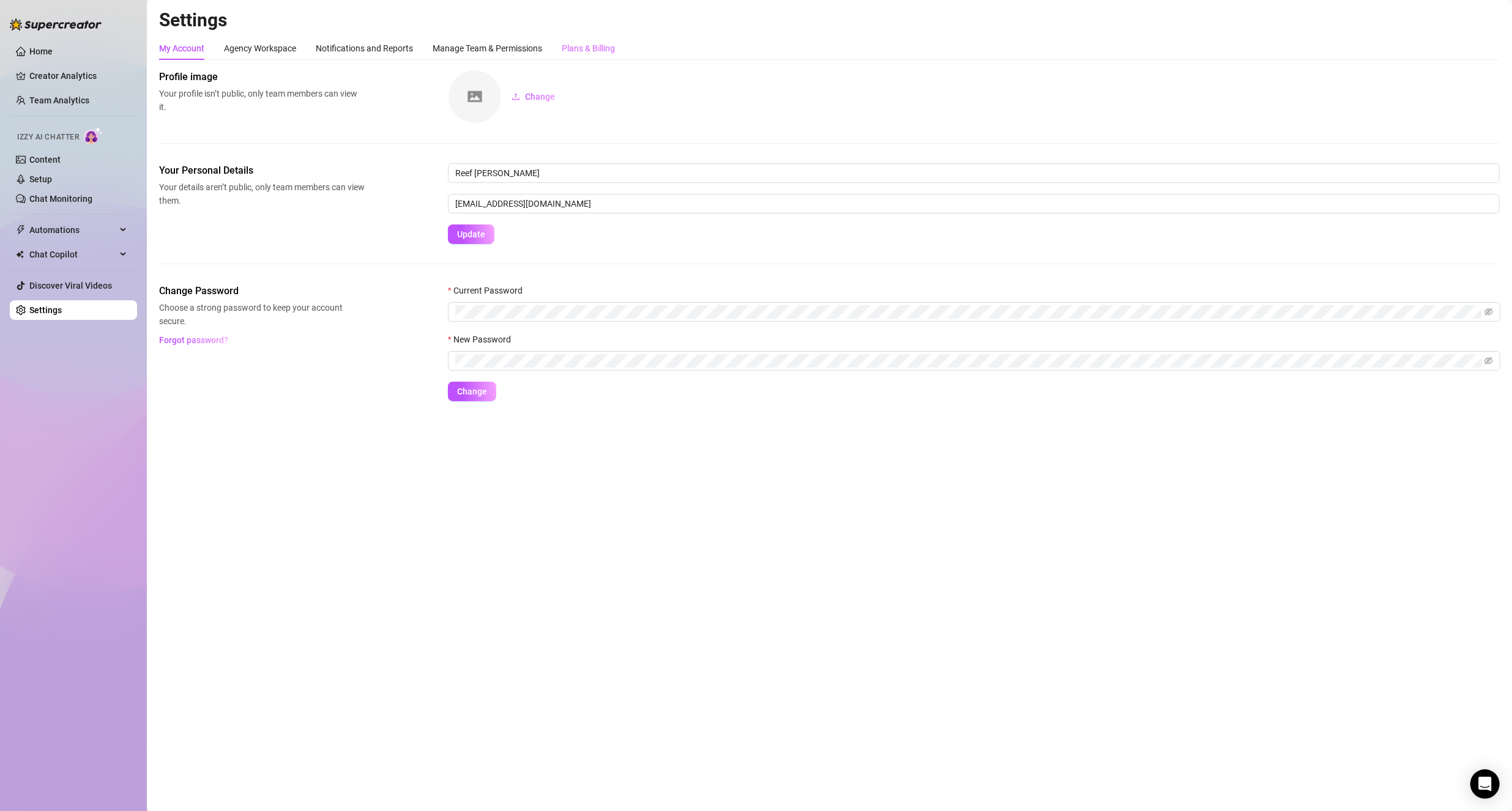
click at [589, 39] on div "Plans & Billing" at bounding box center [589, 47] width 53 height 23
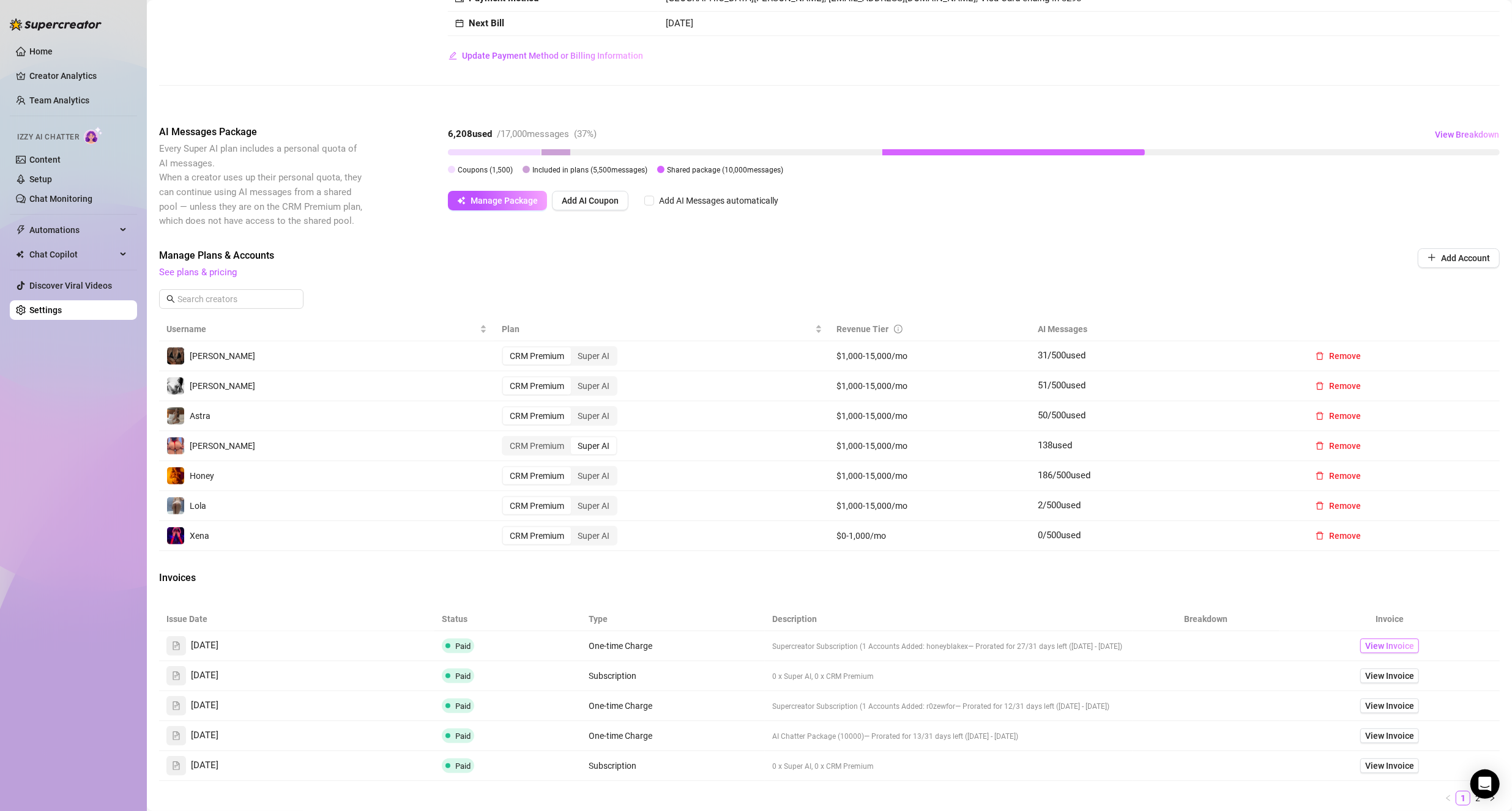
scroll to position [170, 0]
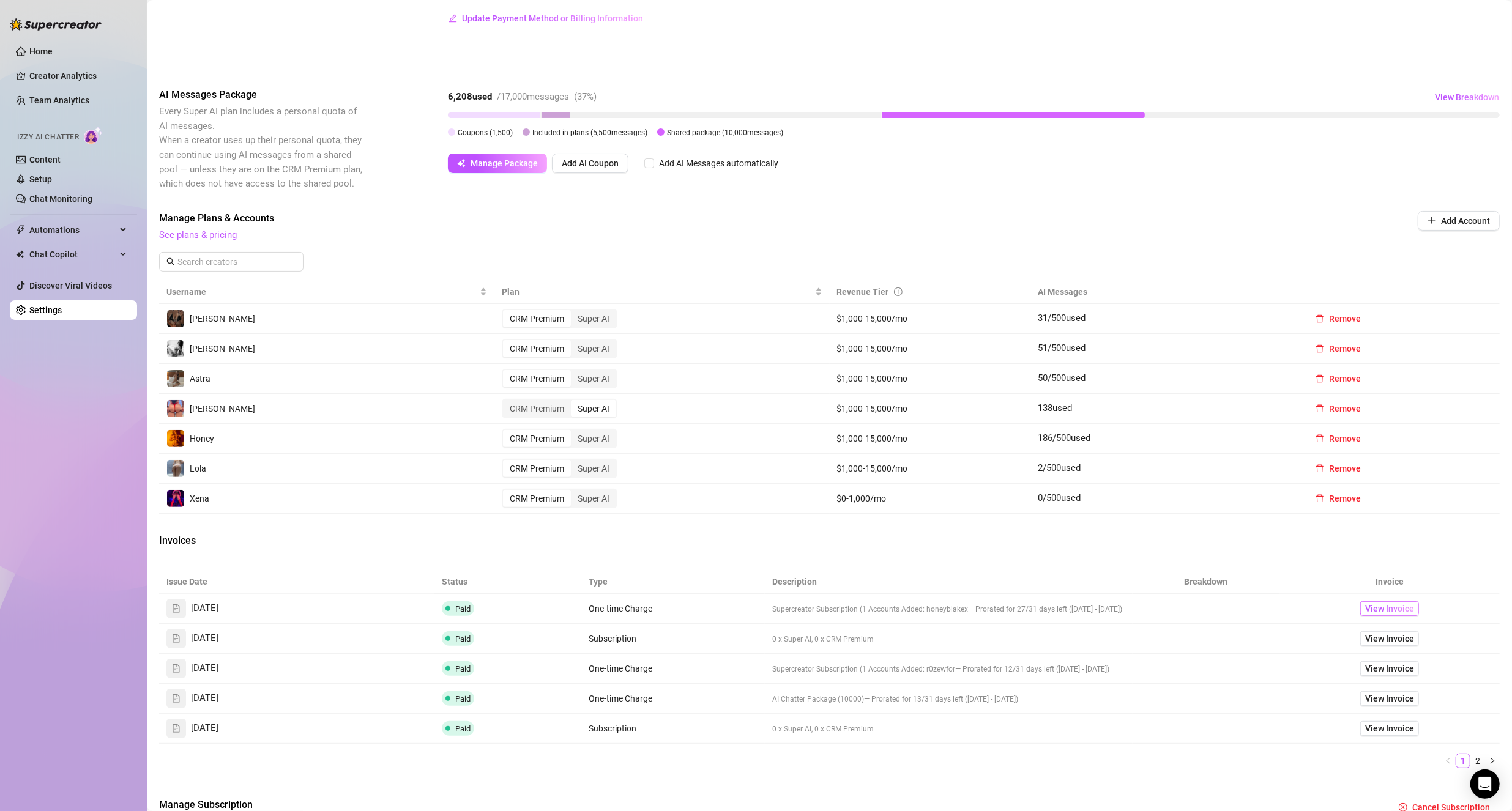
click at [1373, 609] on span "View Invoice" at bounding box center [1390, 608] width 49 height 13
click at [1397, 631] on span "View Invoice" at bounding box center [1390, 638] width 49 height 13
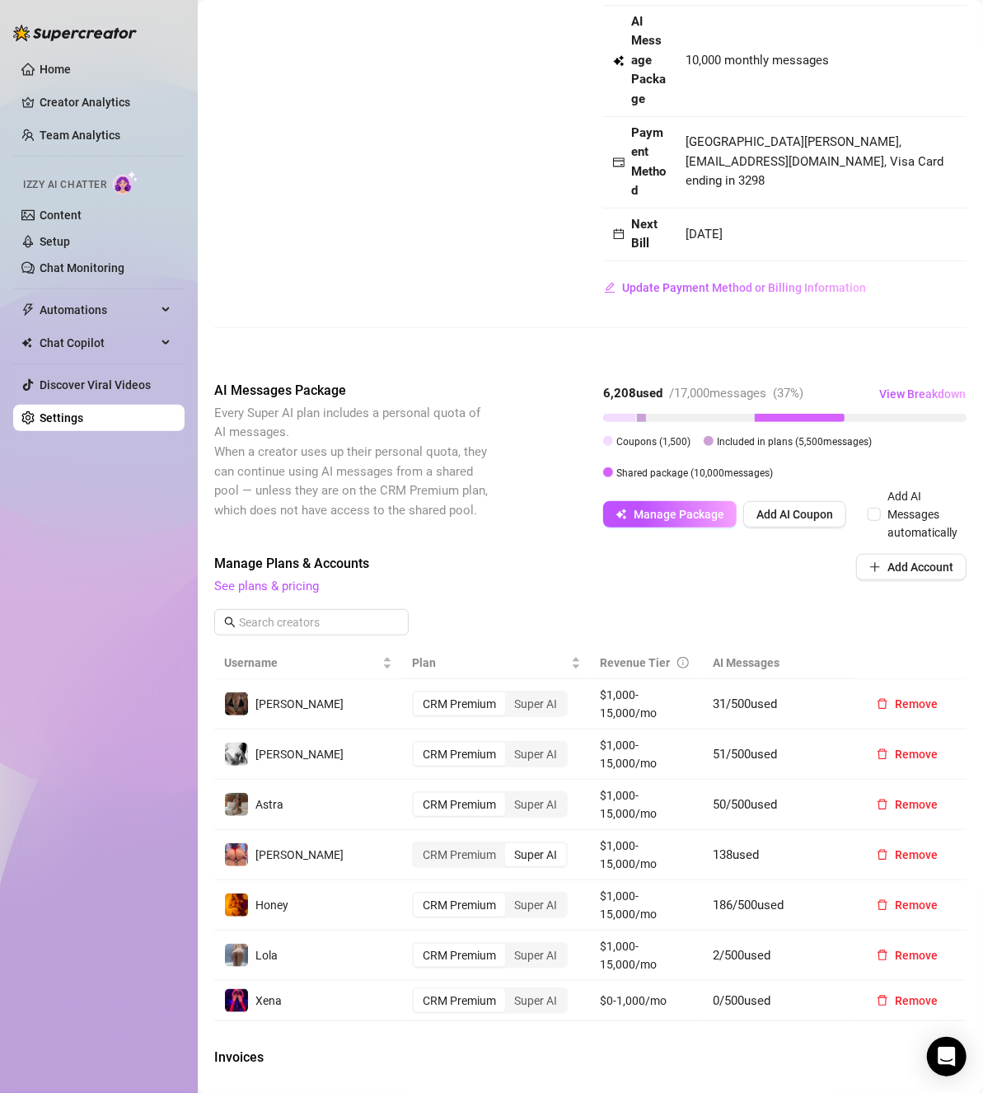
scroll to position [0, 0]
